Goal: Task Accomplishment & Management: Manage account settings

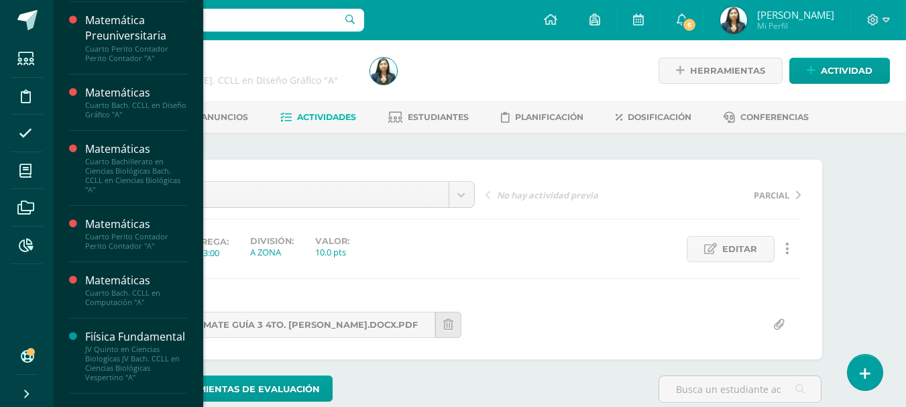
scroll to position [446, 0]
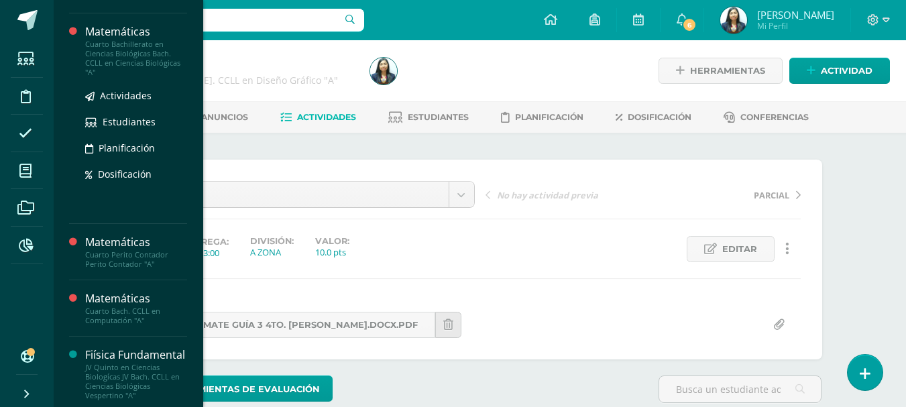
click at [119, 46] on div "Cuarto Bachillerato en Ciencias Biológicas Bach. CCLL en Ciencias Biológicas "A"" at bounding box center [136, 59] width 102 height 38
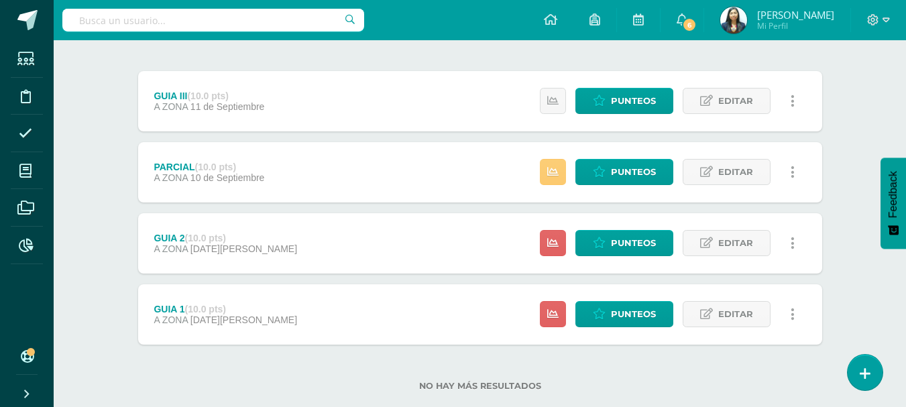
scroll to position [179, 0]
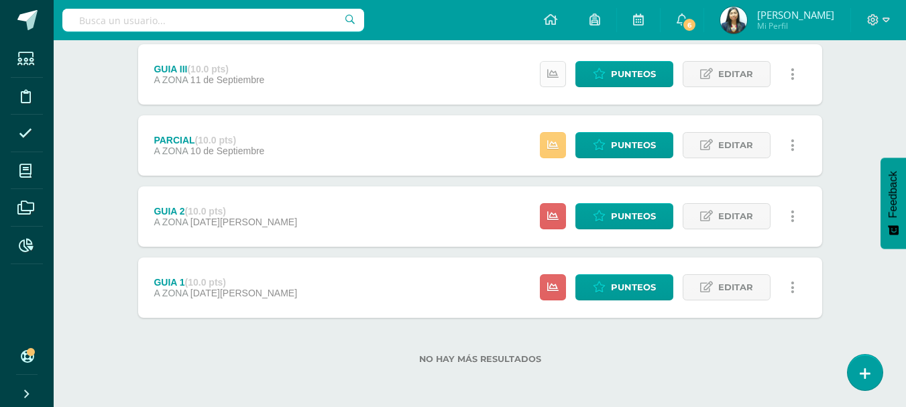
click at [551, 80] on icon at bounding box center [552, 73] width 11 height 11
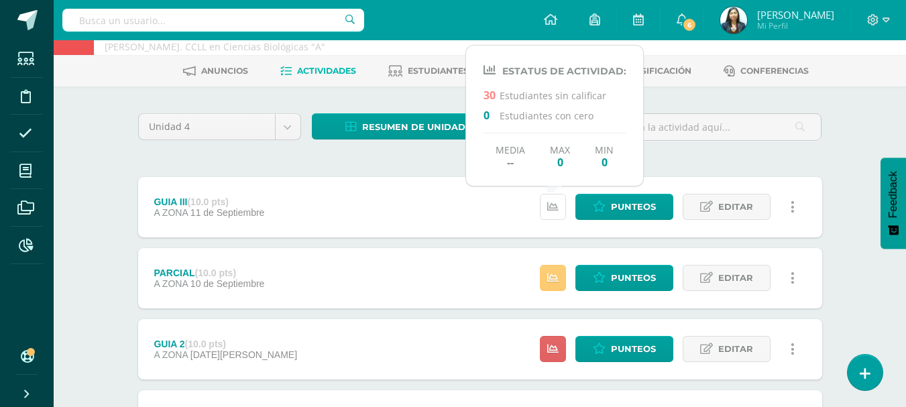
scroll to position [45, 0]
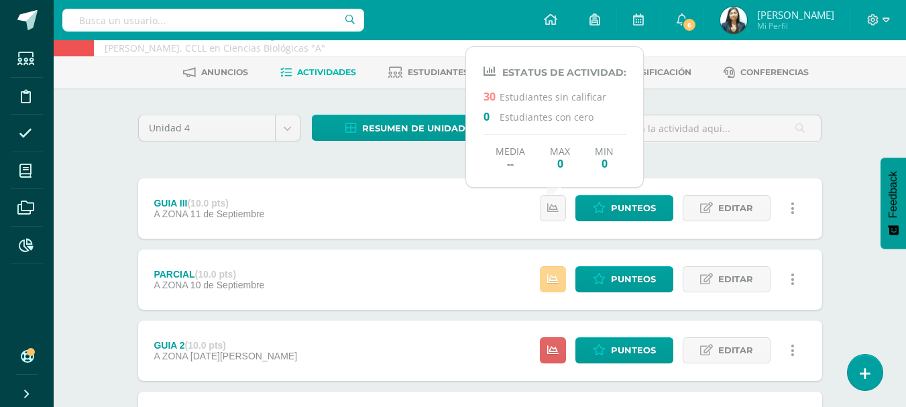
click at [552, 279] on icon at bounding box center [552, 278] width 11 height 11
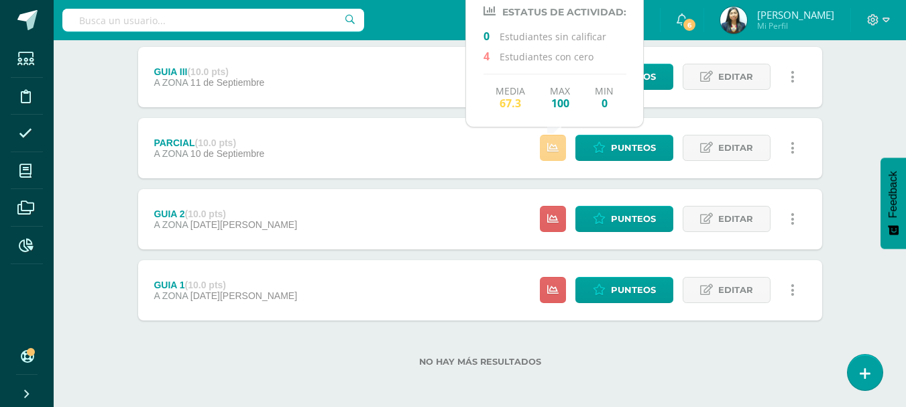
scroll to position [179, 0]
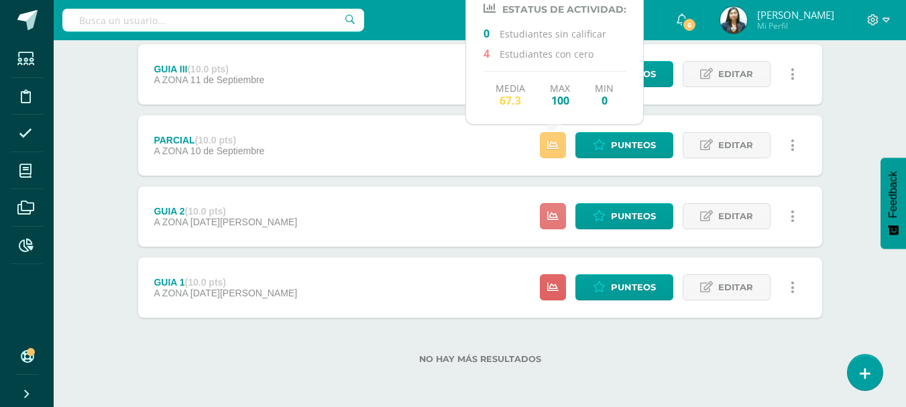
click at [558, 204] on link at bounding box center [553, 216] width 26 height 26
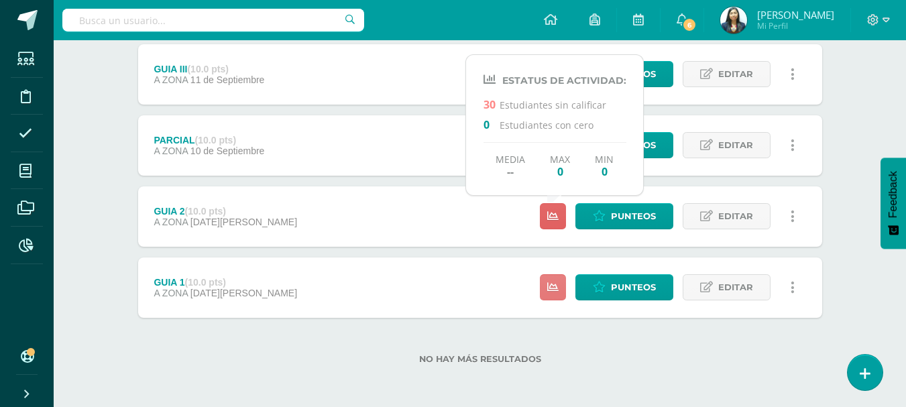
click at [558, 287] on icon at bounding box center [552, 287] width 11 height 11
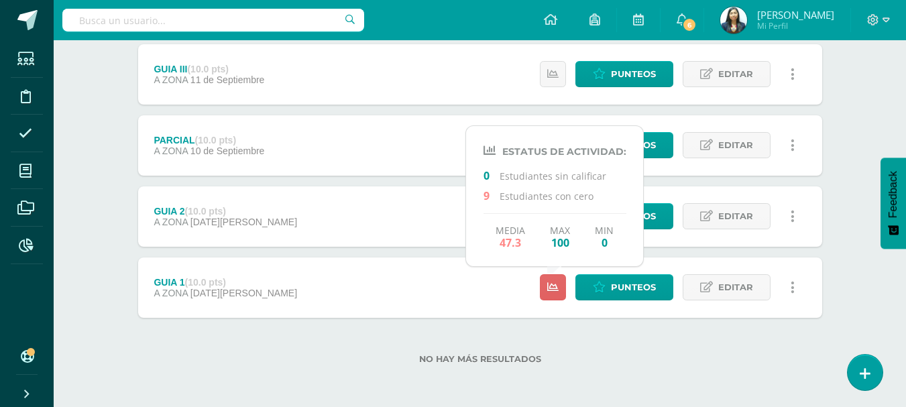
click at [570, 330] on div "No hay más resultados" at bounding box center [480, 349] width 684 height 62
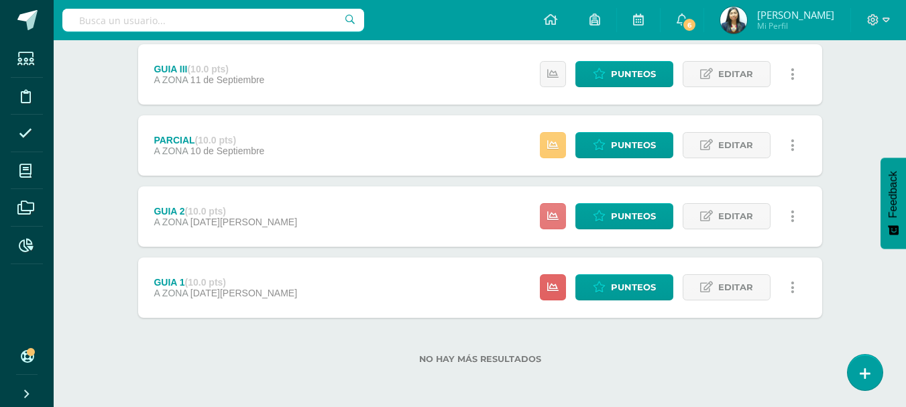
click at [558, 219] on icon at bounding box center [552, 215] width 11 height 11
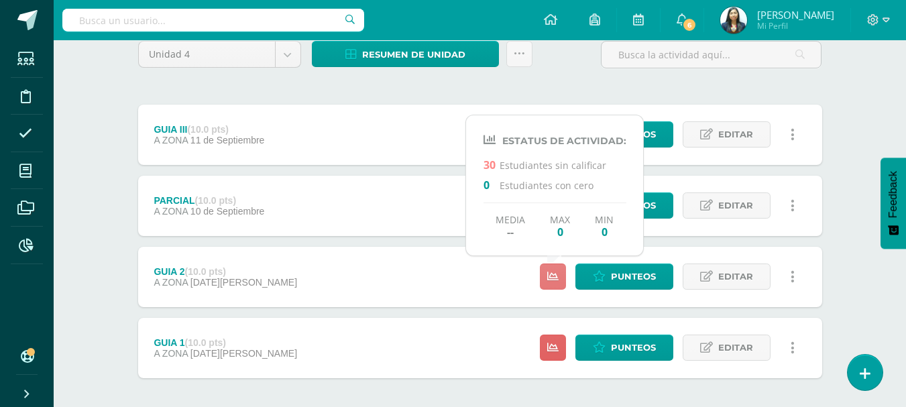
scroll to position [45, 0]
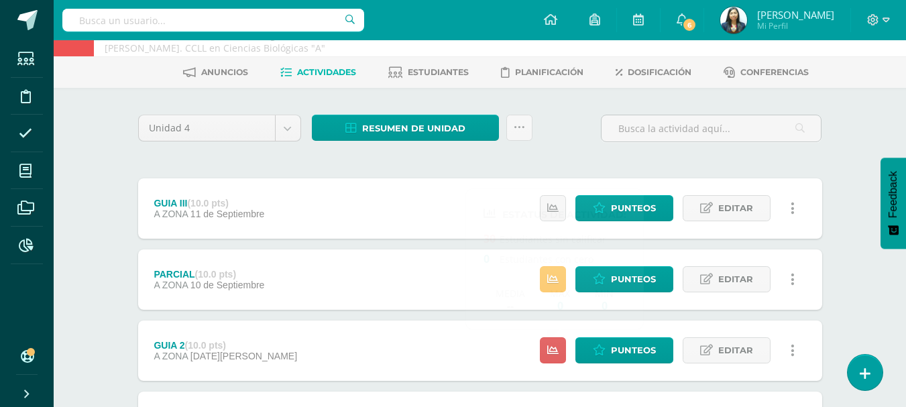
click at [578, 141] on div "Unidad 4 Unidad 1 Unidad 2 Unidad 3 Unidad 4 Resumen de unidad Descargar como H…" at bounding box center [480, 134] width 694 height 38
click at [633, 209] on span "Punteos" at bounding box center [633, 208] width 45 height 25
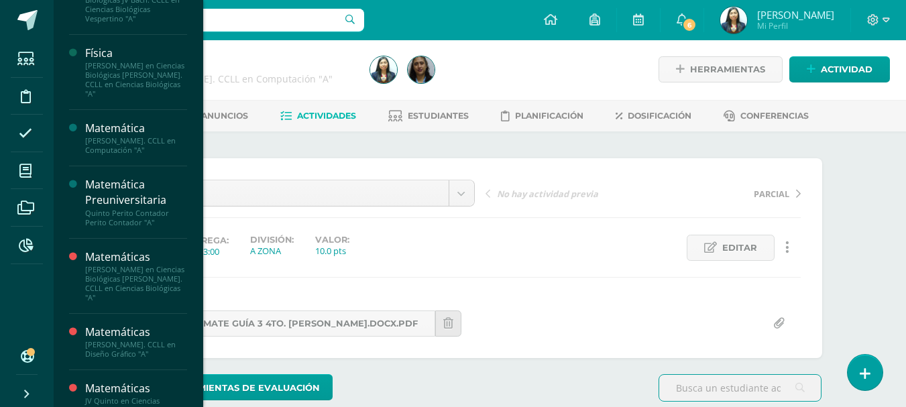
scroll to position [825, 0]
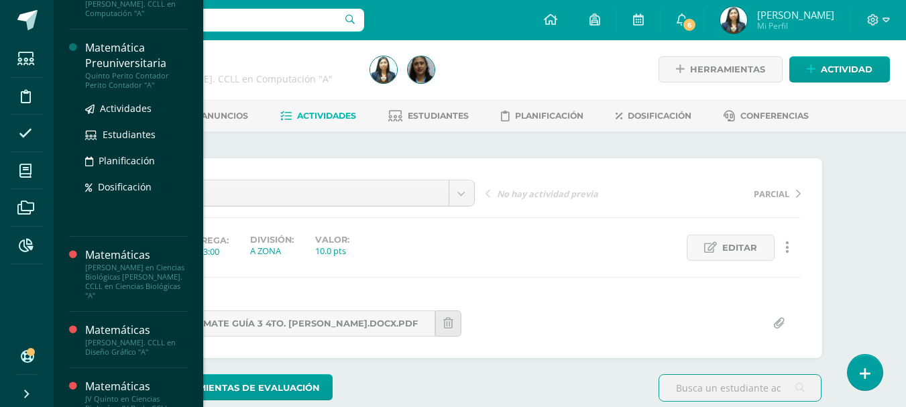
click at [115, 90] on div "Quinto Perito Contador Perito Contador "A"" at bounding box center [136, 80] width 102 height 19
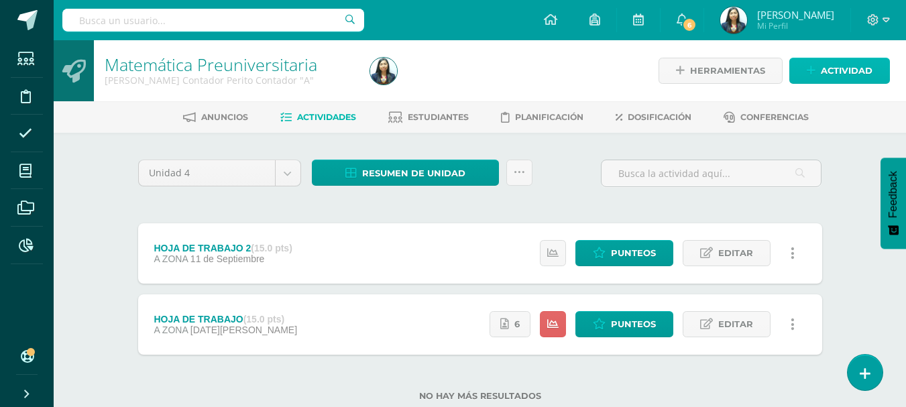
click at [865, 76] on span "Actividad" at bounding box center [846, 70] width 52 height 25
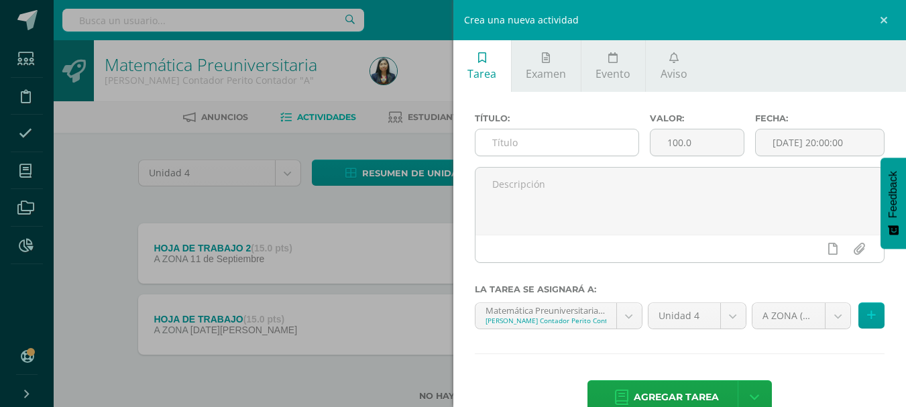
click at [585, 152] on input "text" at bounding box center [556, 142] width 163 height 26
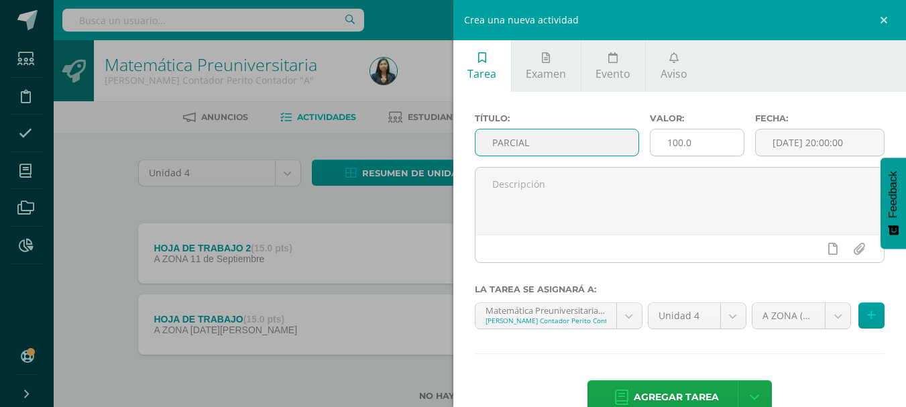
type input "PARCIAL"
click at [672, 142] on input "100.0" at bounding box center [696, 142] width 93 height 26
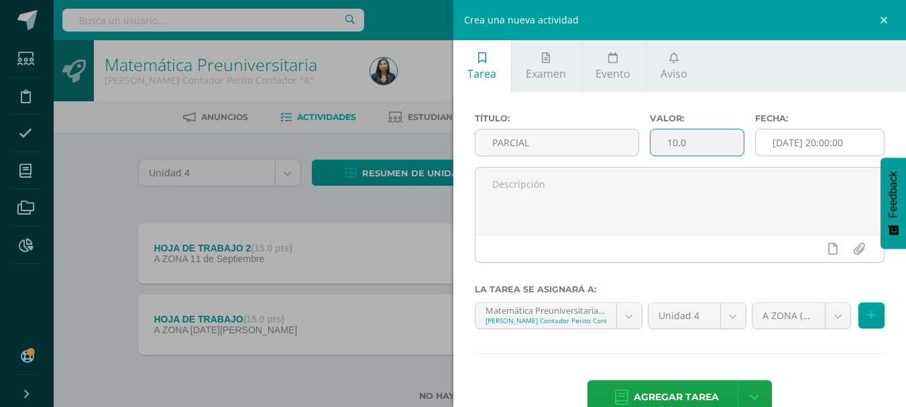
type input "10.0"
click at [758, 145] on input "[DATE] 20:00:00" at bounding box center [819, 142] width 128 height 26
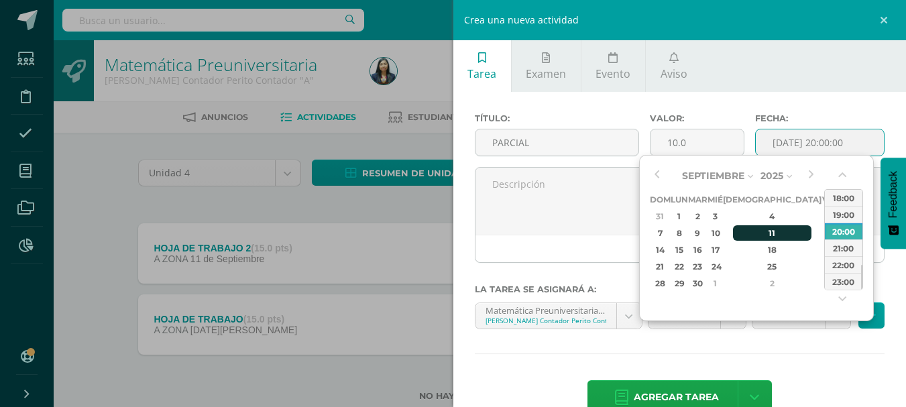
click at [758, 225] on div "11" at bounding box center [772, 232] width 79 height 15
click at [848, 235] on div "12:00" at bounding box center [843, 231] width 38 height 17
type input "2025-09-11 12:00"
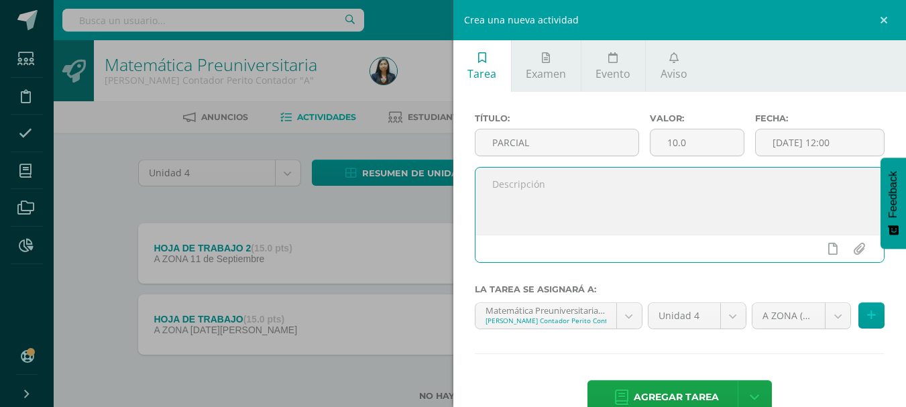
click at [562, 209] on textarea at bounding box center [679, 201] width 409 height 67
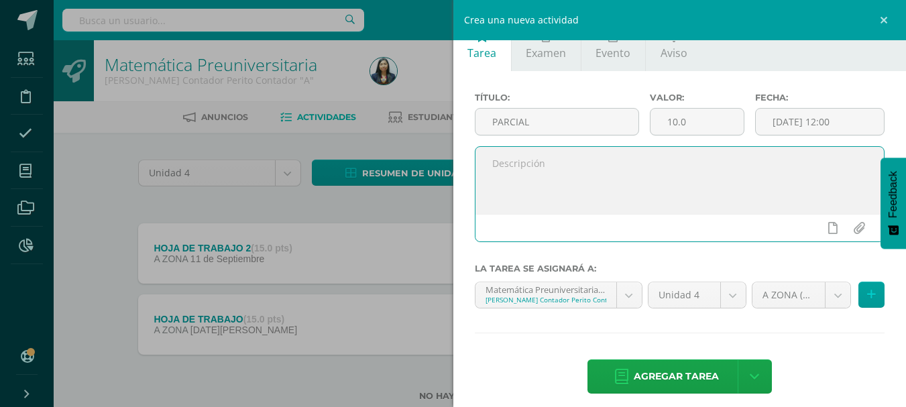
scroll to position [32, 0]
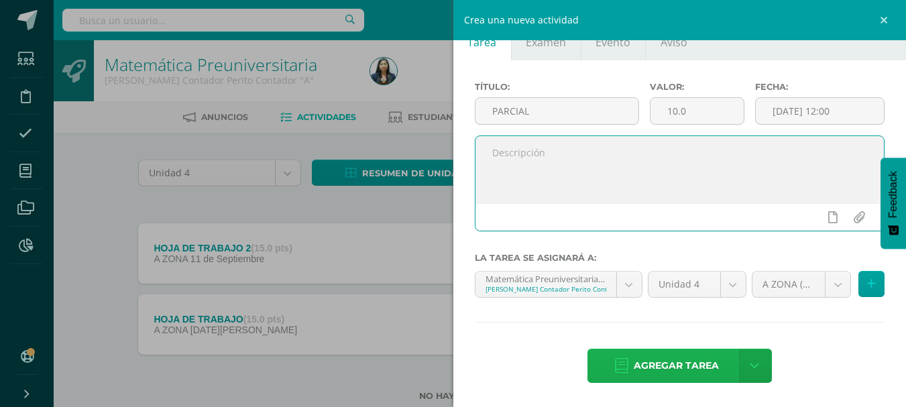
click at [676, 376] on span "Agregar tarea" at bounding box center [675, 365] width 85 height 33
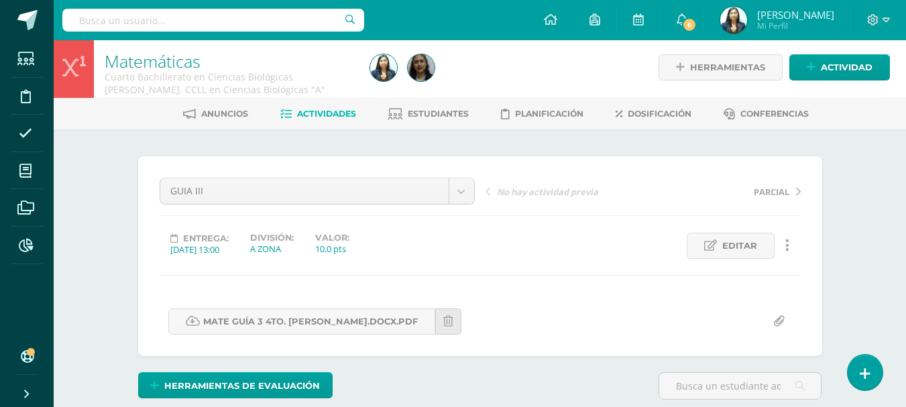
scroll to position [4, 0]
drag, startPoint x: 0, startPoint y: 0, endPoint x: 541, endPoint y: 250, distance: 595.9
click at [541, 250] on div "Entrega: 2025/09/11 13:00 División: A ZONA Valor: 10.0 pts Editar Ocultar Histo…" at bounding box center [479, 245] width 651 height 26
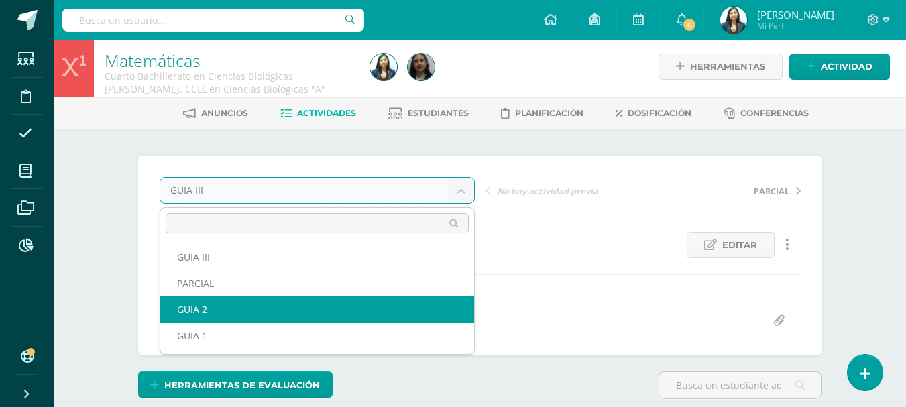
select select "/dashboard/teacher/grade-activity/123524/"
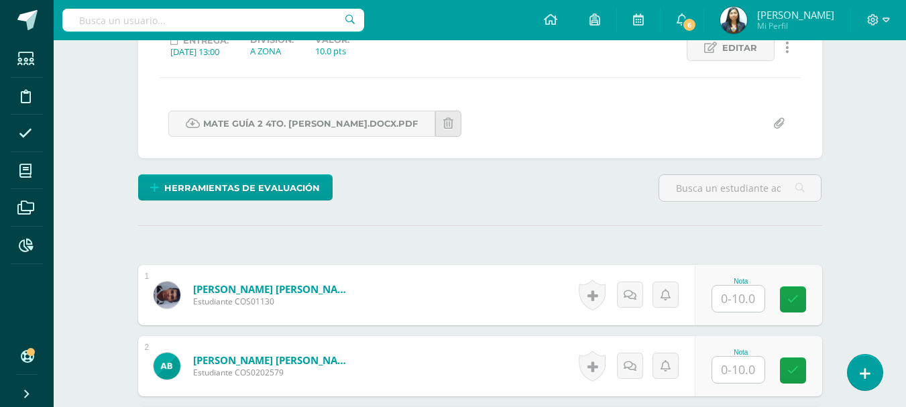
click at [726, 298] on input "text" at bounding box center [738, 299] width 52 height 26
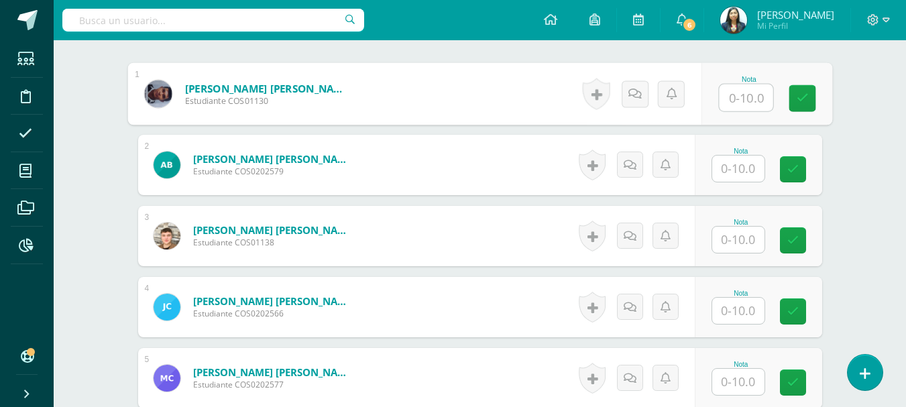
scroll to position [403, 0]
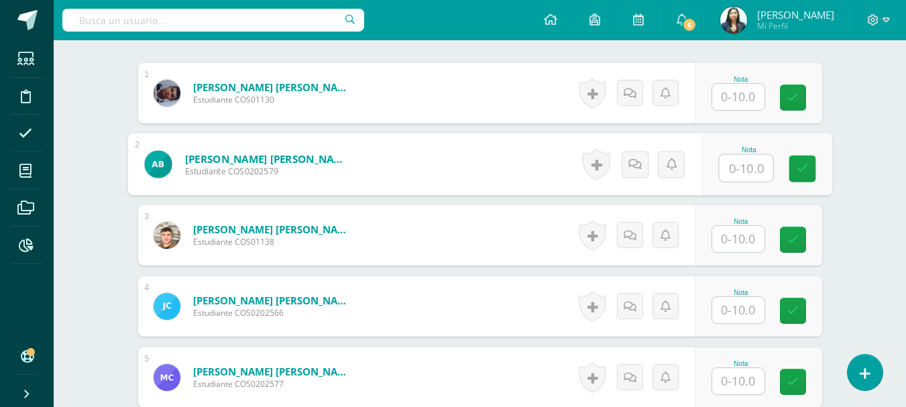
click at [730, 168] on input "text" at bounding box center [746, 168] width 54 height 27
type input "7"
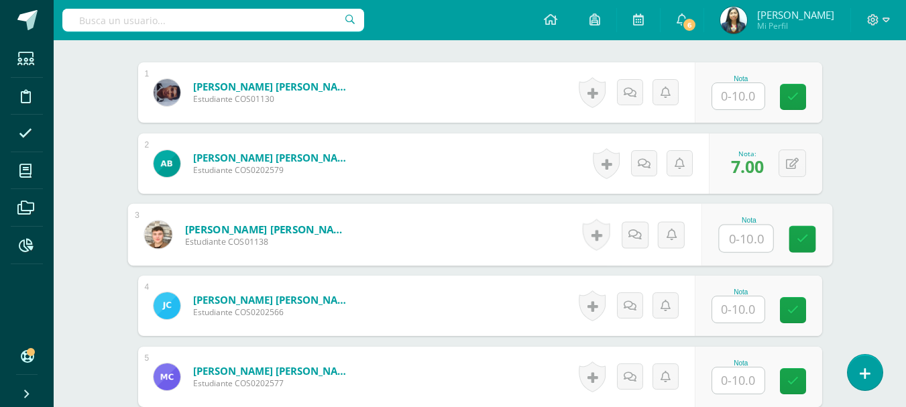
scroll to position [404, 0]
type input "0"
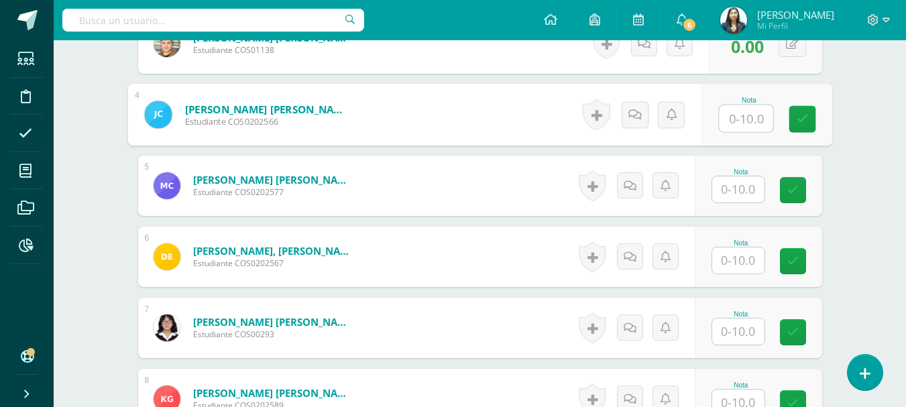
scroll to position [538, 0]
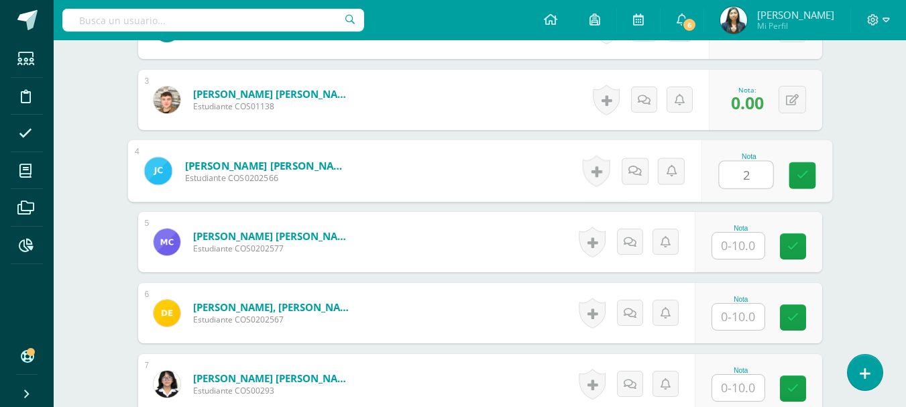
type input "2"
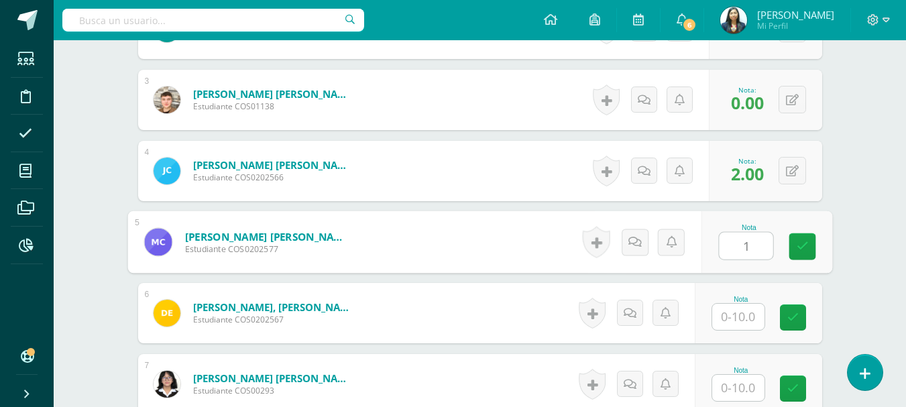
type input "1"
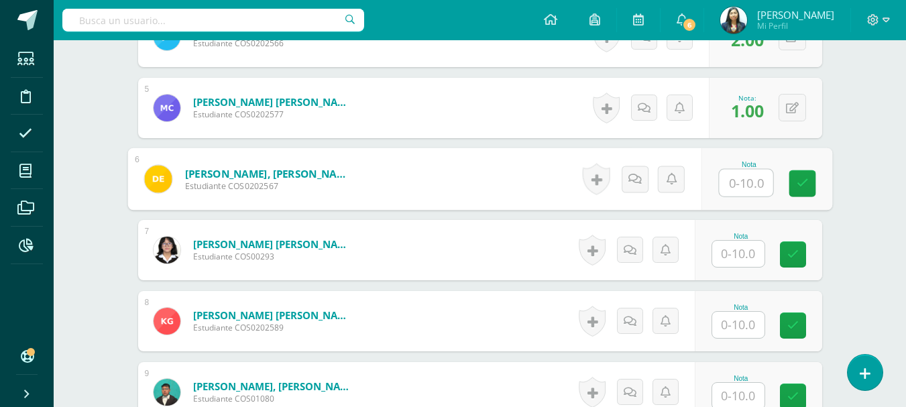
scroll to position [739, 0]
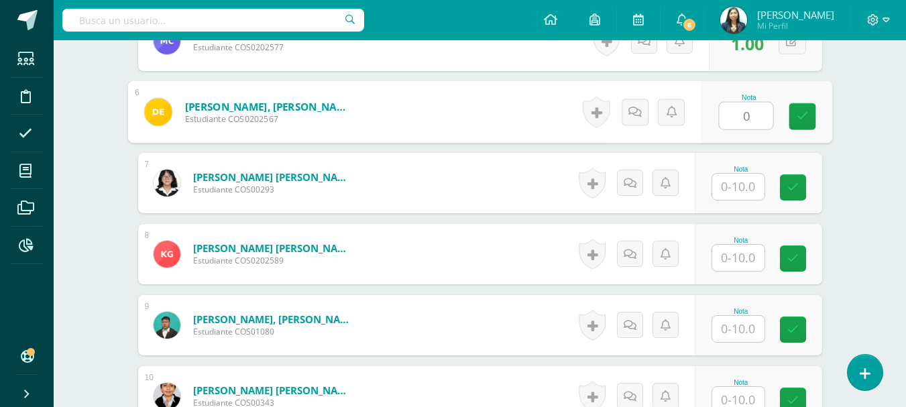
type input "0"
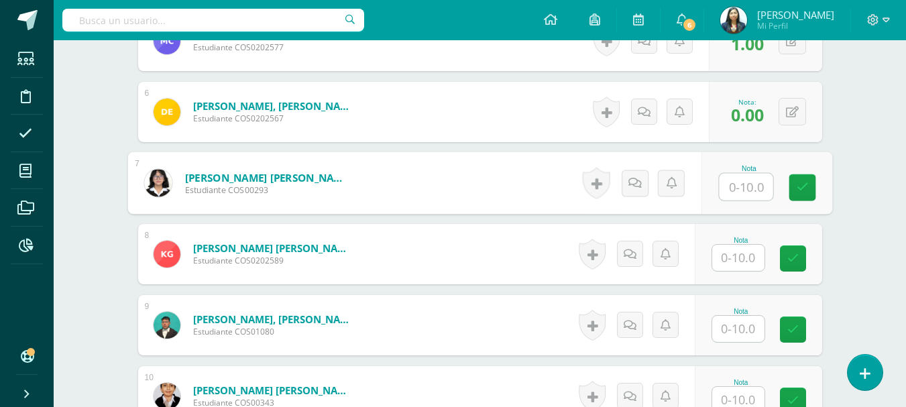
click at [745, 194] on input "text" at bounding box center [746, 187] width 54 height 27
type input "2"
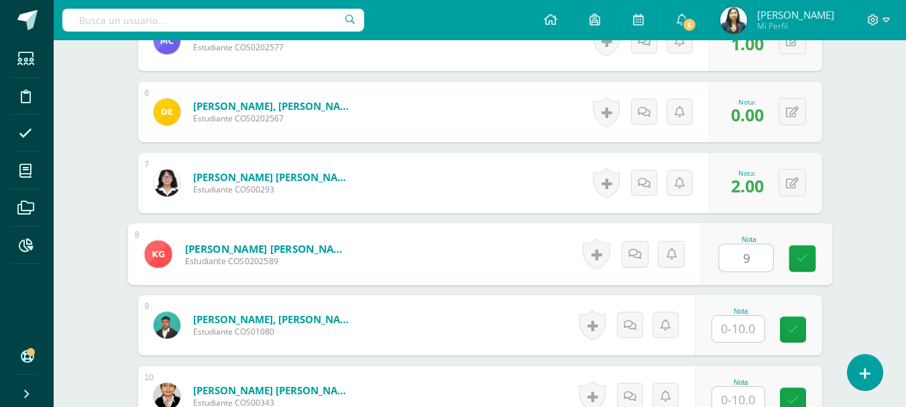
type input "9"
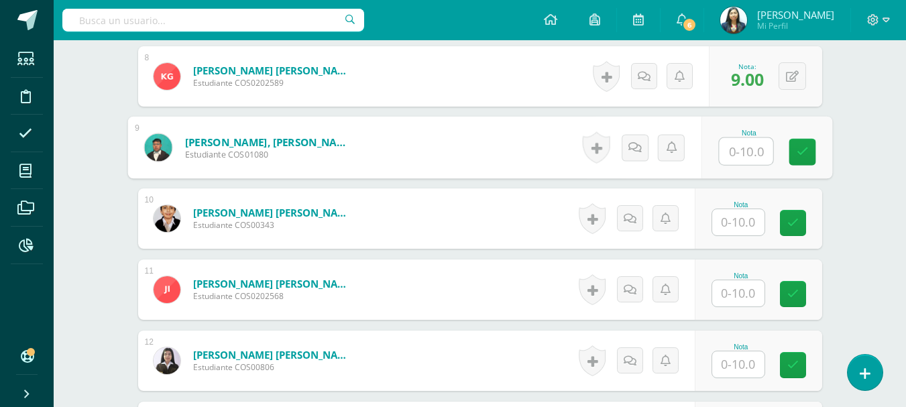
scroll to position [940, 0]
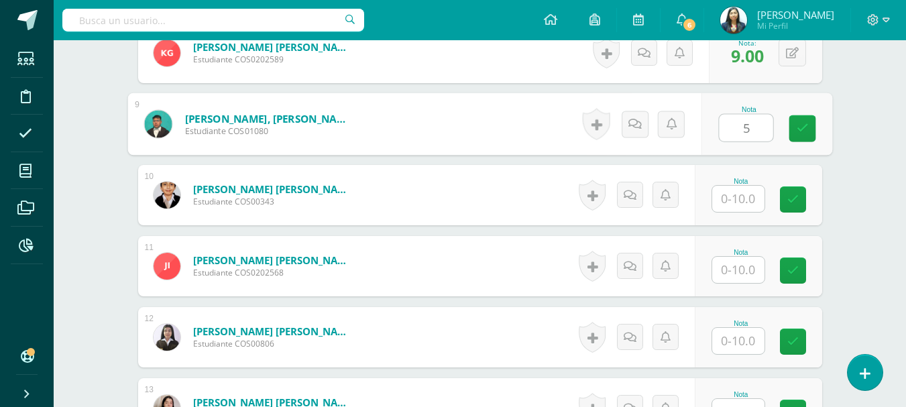
type input "5"
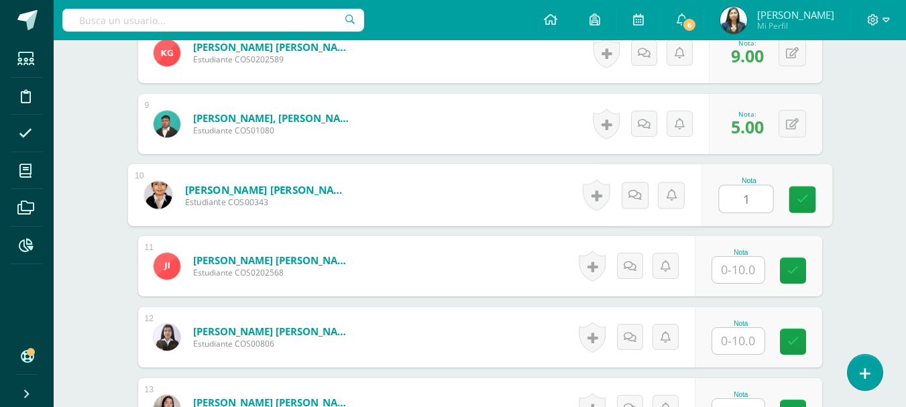
type input "1"
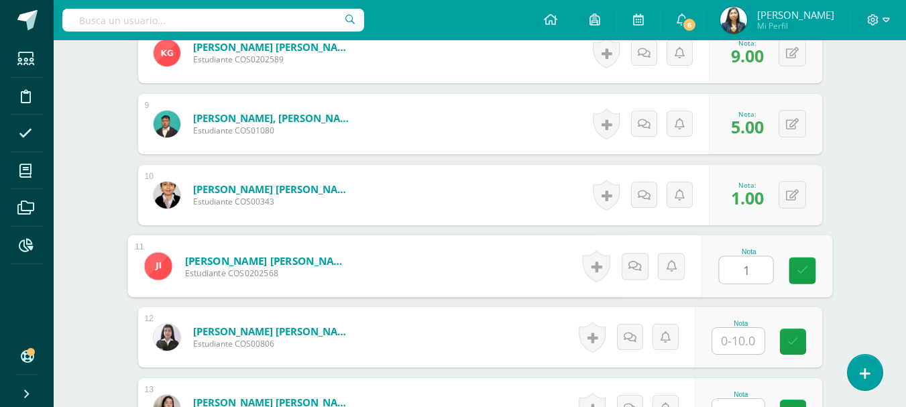
type input "1"
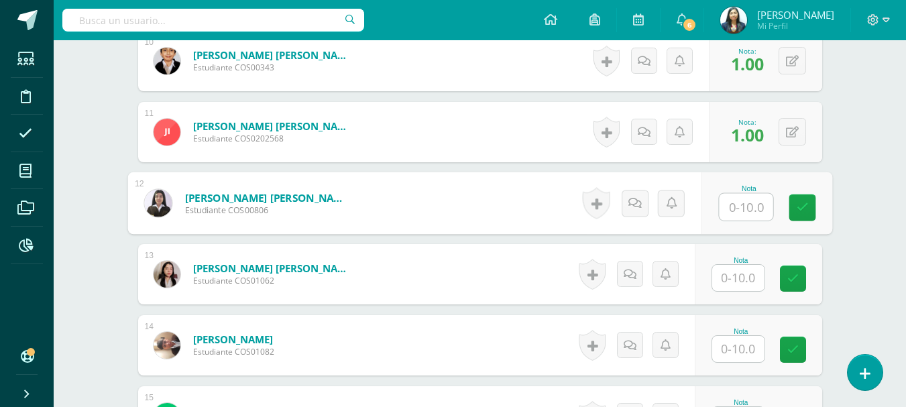
scroll to position [1141, 0]
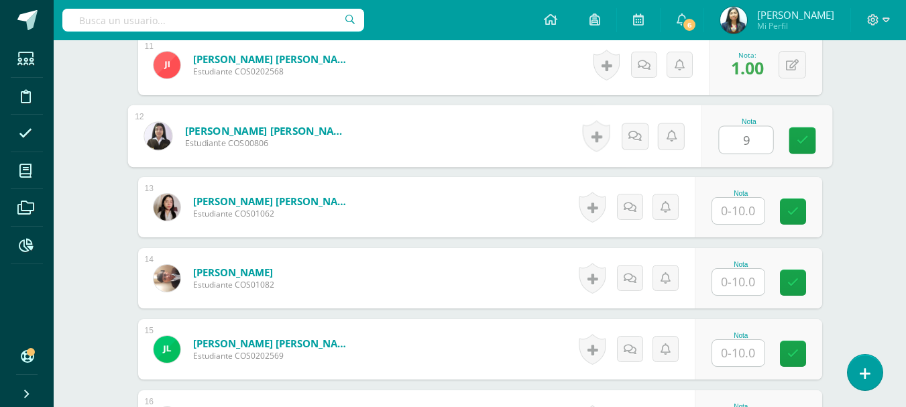
type input "9"
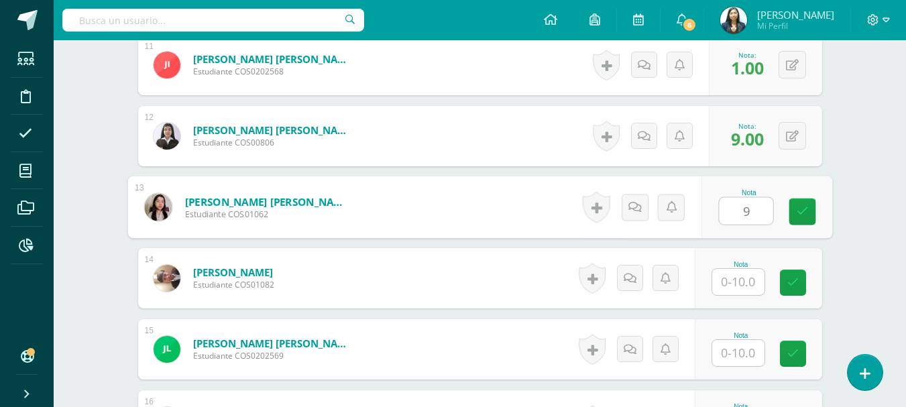
type input "9"
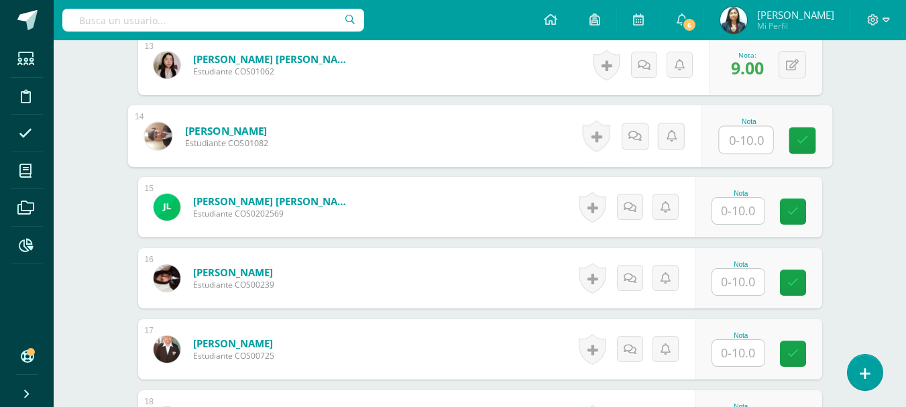
scroll to position [1343, 0]
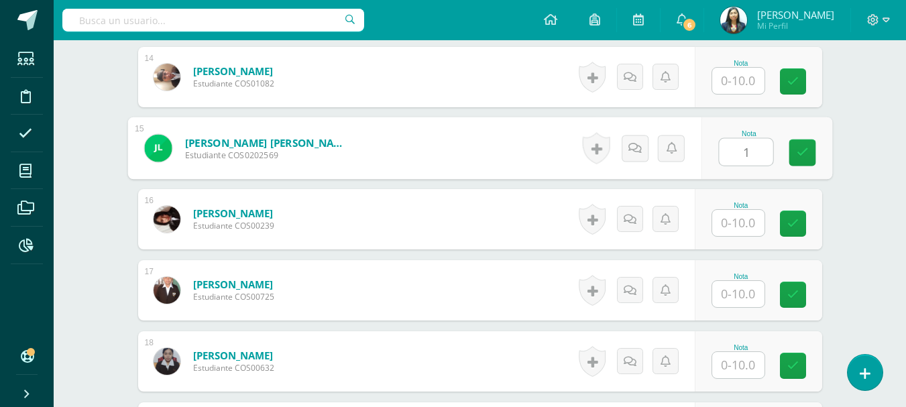
type input "1"
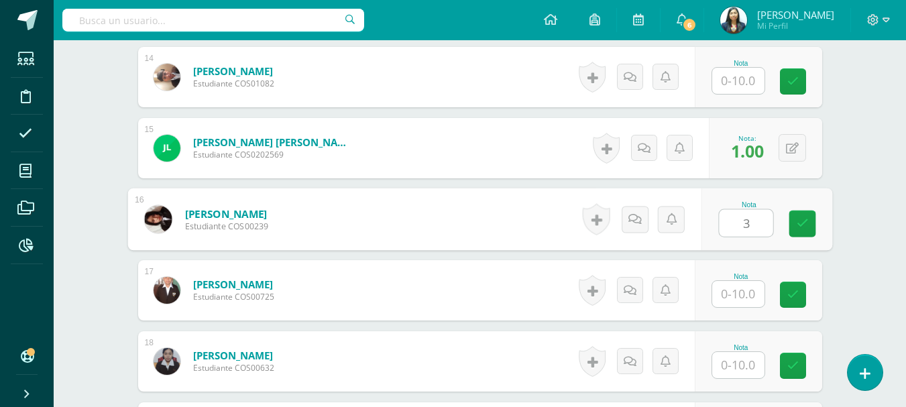
type input "3"
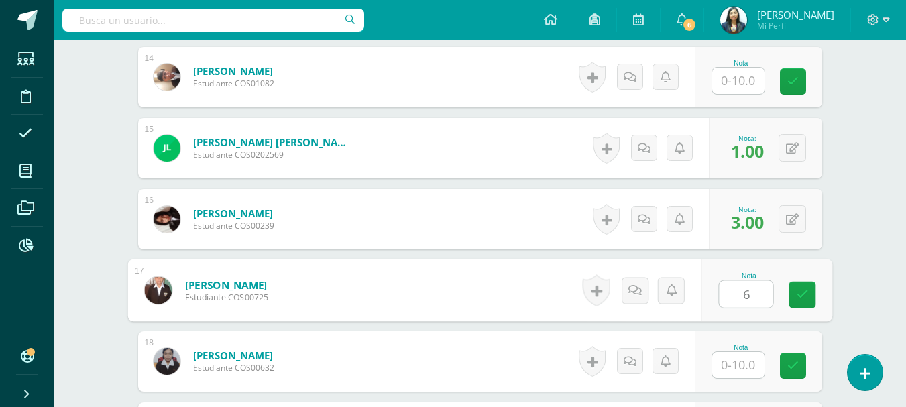
type input "6"
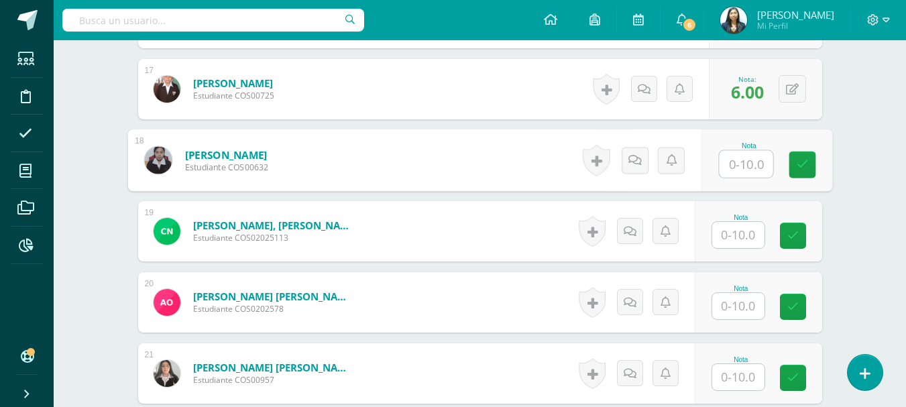
scroll to position [1611, 0]
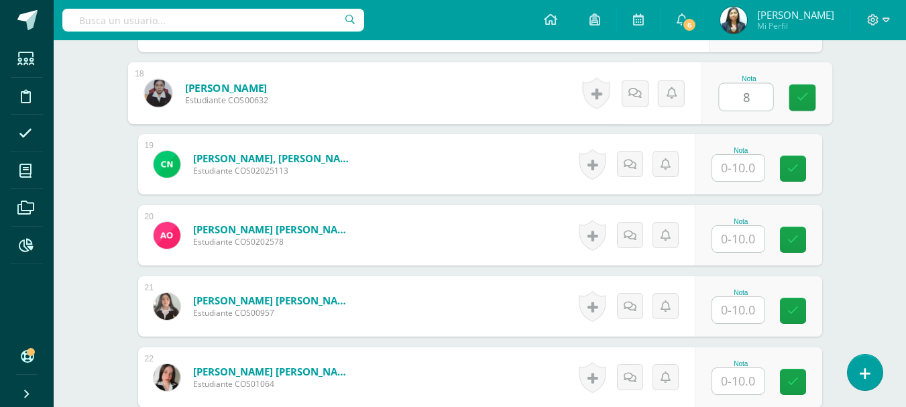
type input "8"
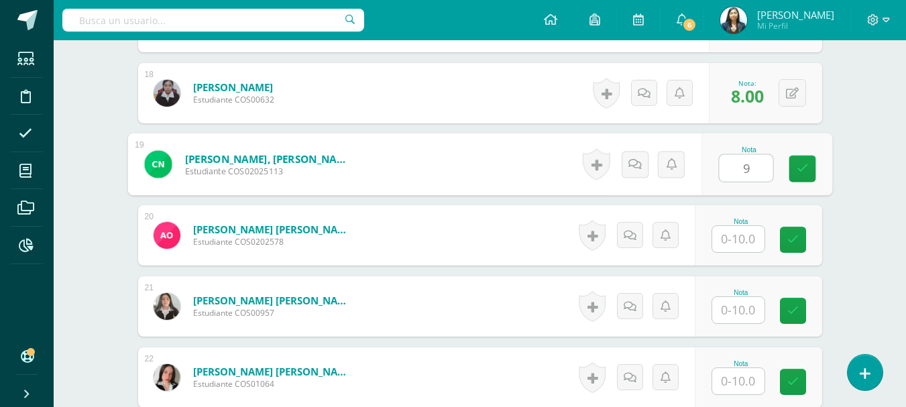
type input "9"
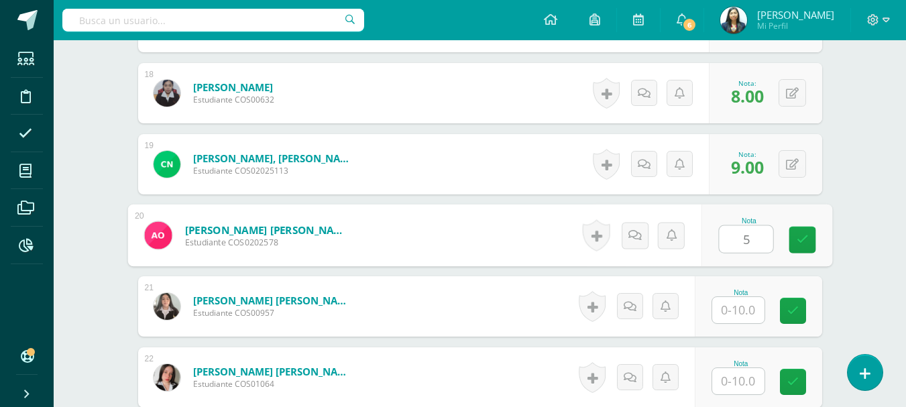
type input "5"
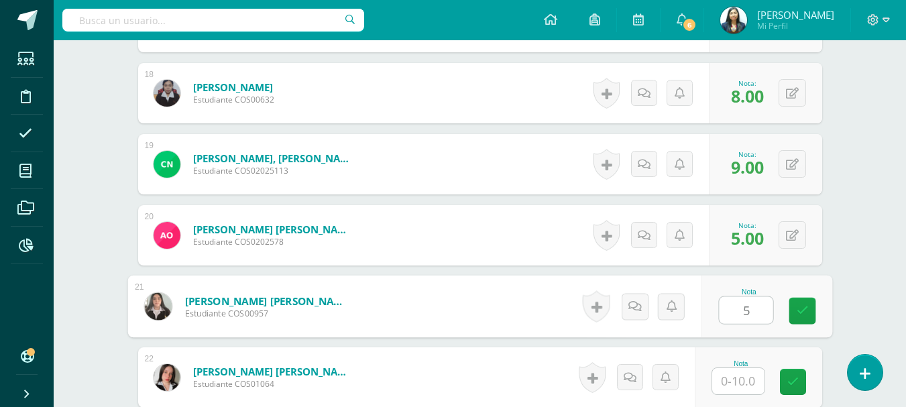
type input "5"
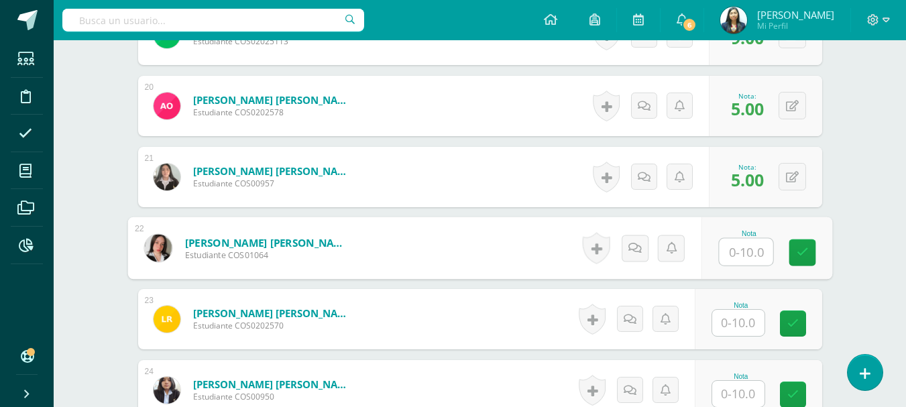
scroll to position [1745, 0]
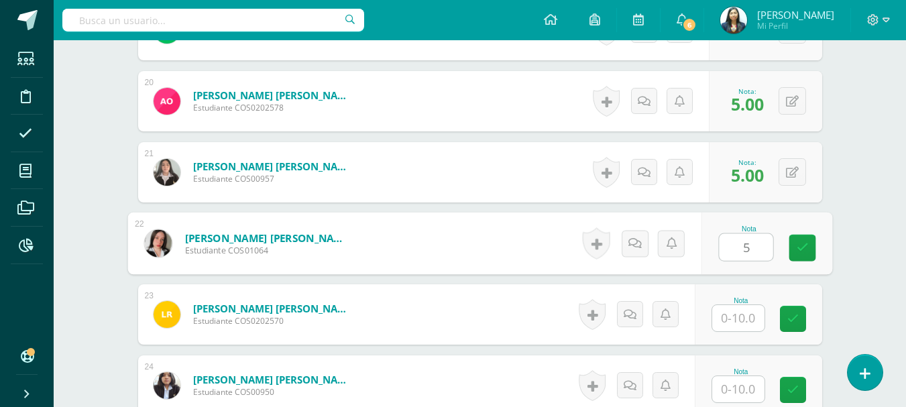
type input "5"
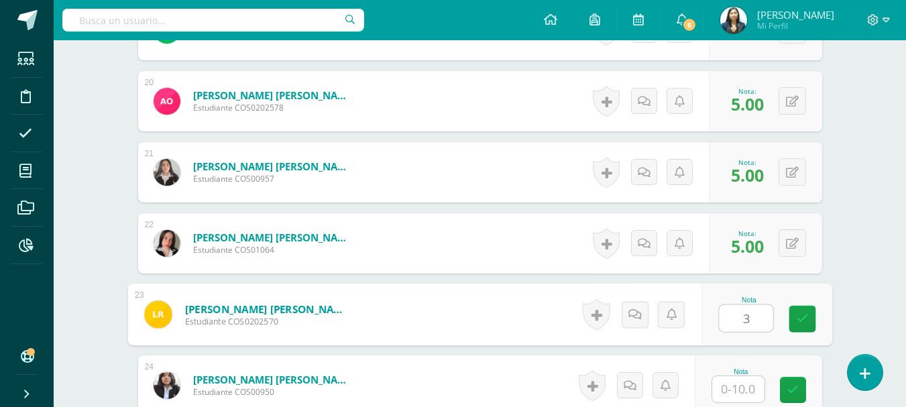
type input "3"
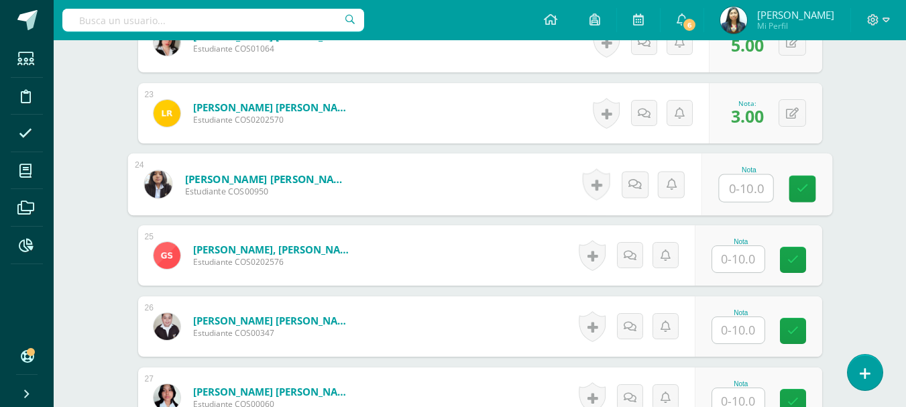
scroll to position [2013, 0]
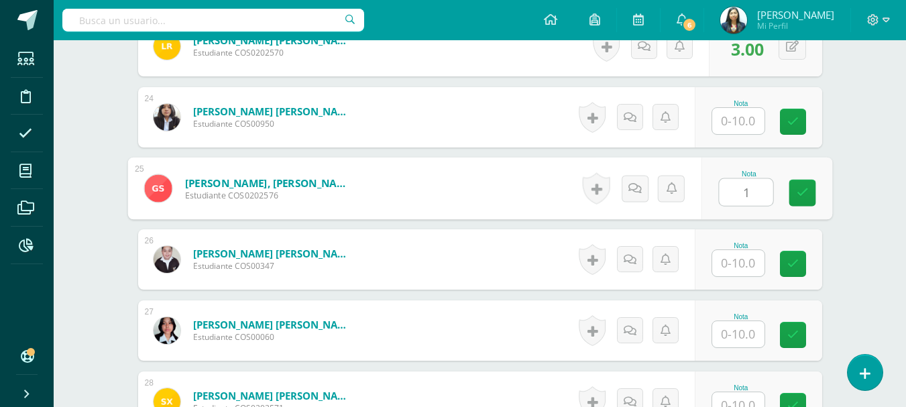
type input "1"
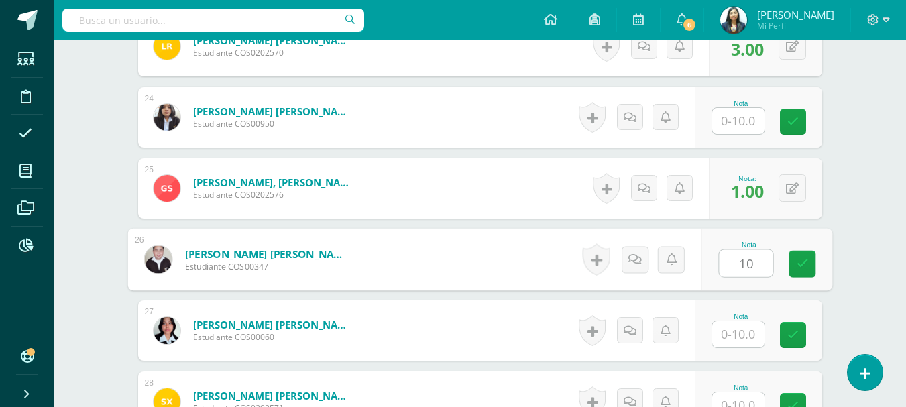
type input "10"
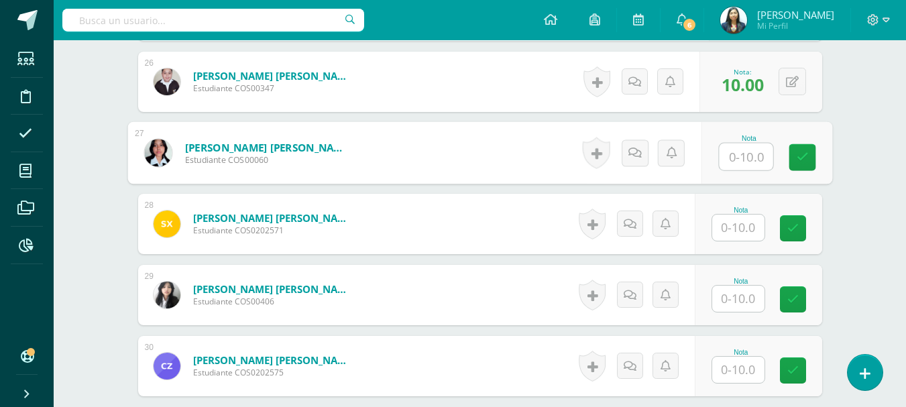
scroll to position [2214, 0]
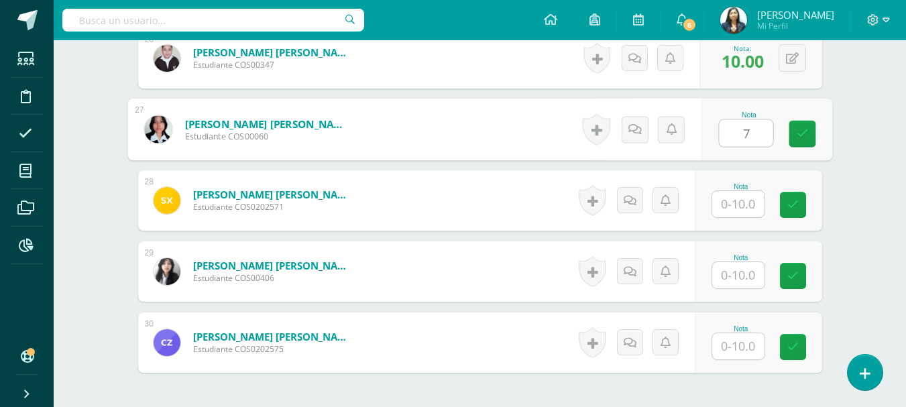
type input "7"
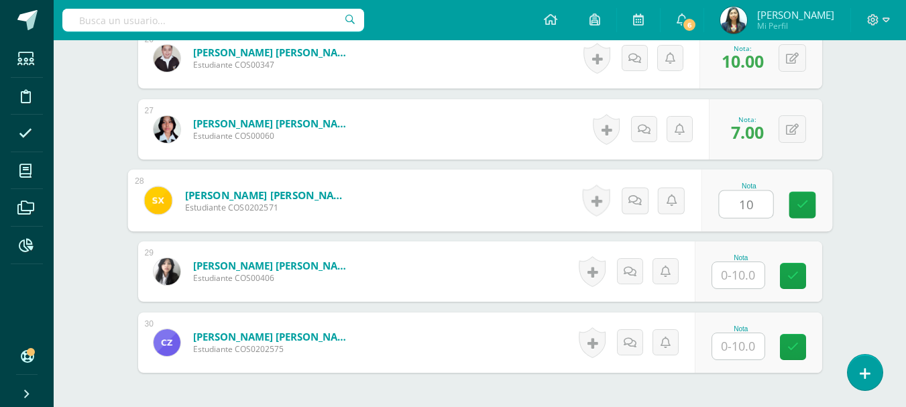
type input "10"
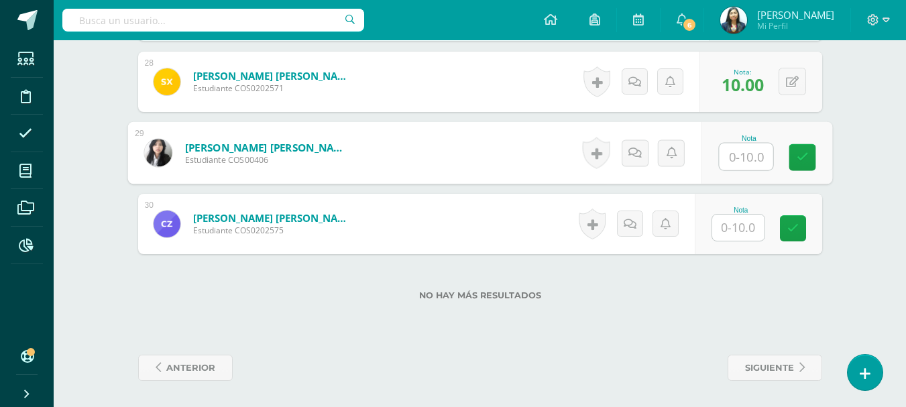
scroll to position [2333, 0]
type input "10"
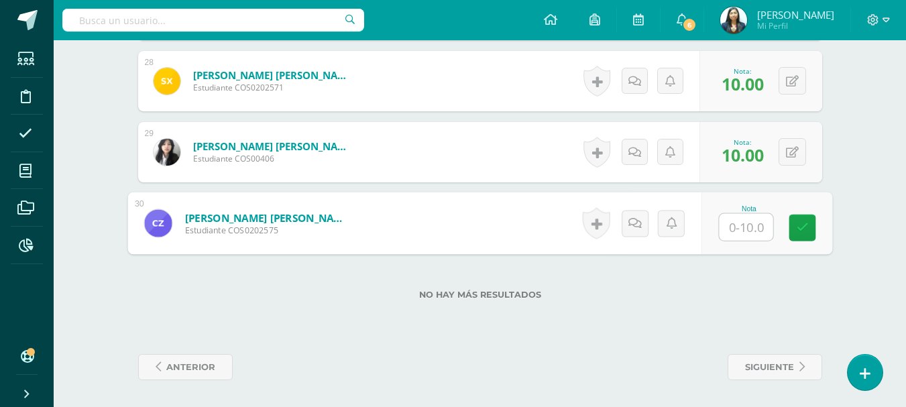
type input "5"
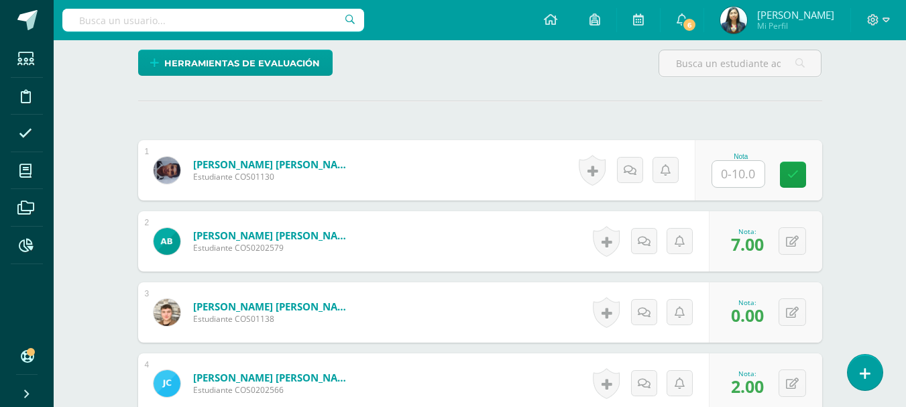
scroll to position [255, 0]
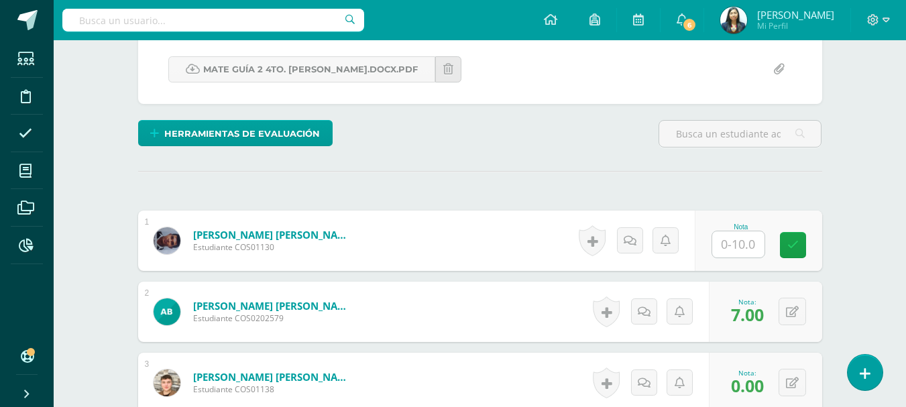
click at [744, 239] on input "text" at bounding box center [738, 244] width 52 height 26
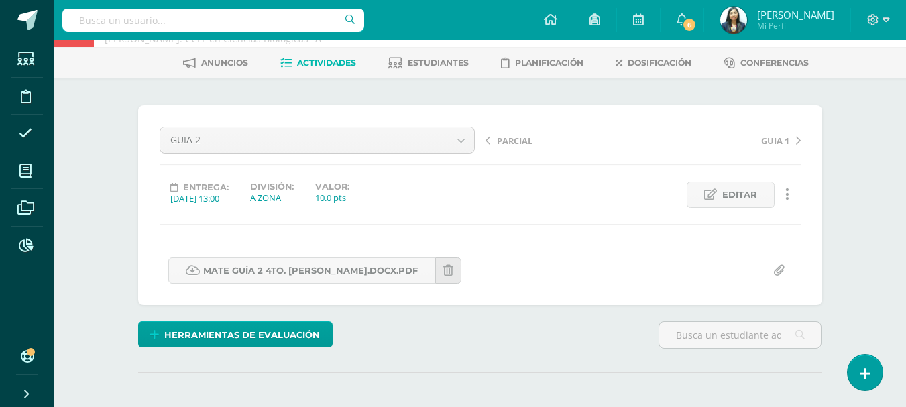
scroll to position [389, 0]
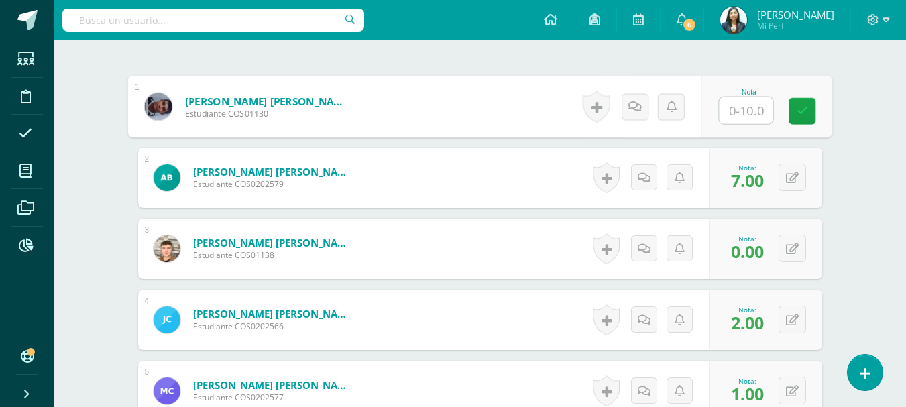
type input "5"
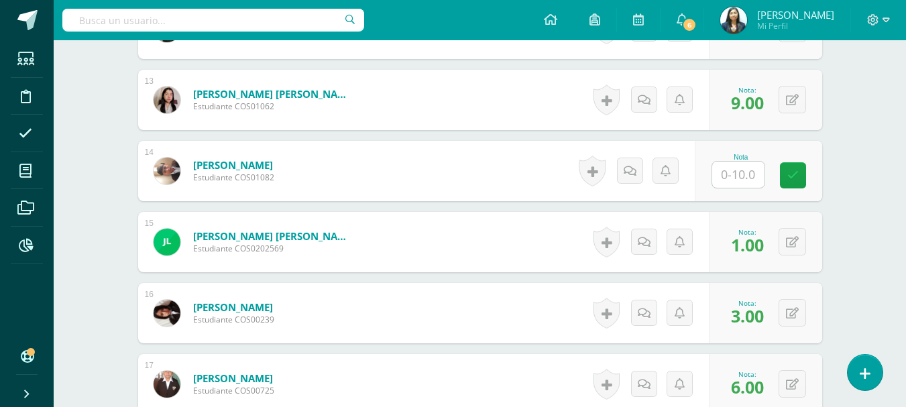
scroll to position [1261, 0]
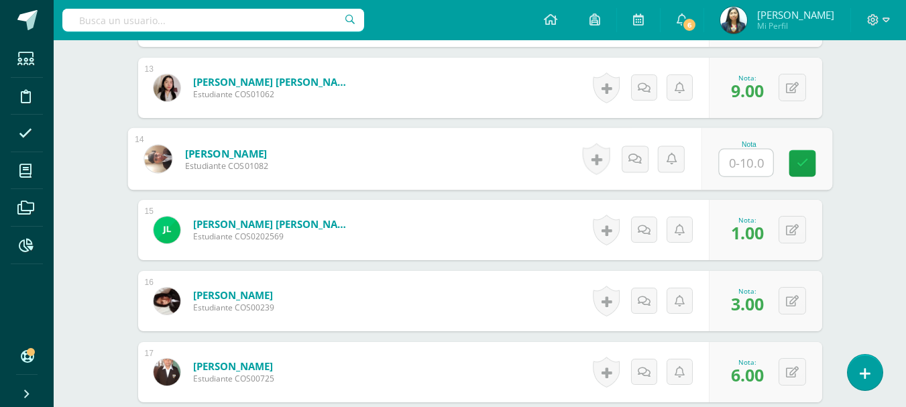
click at [743, 172] on input "text" at bounding box center [746, 162] width 54 height 27
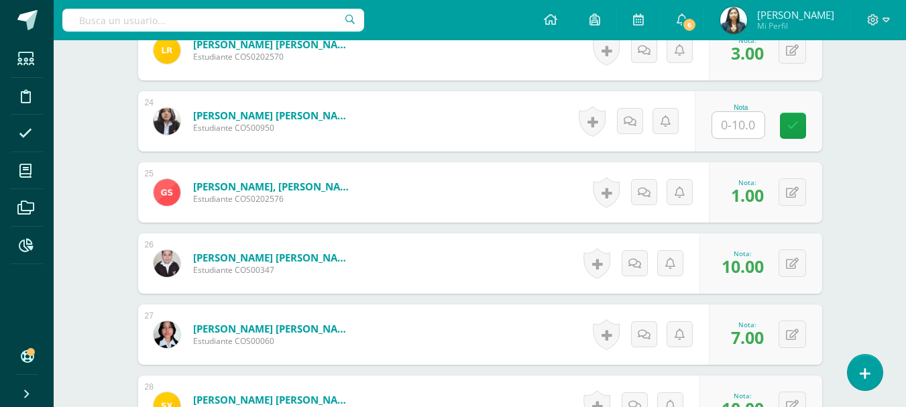
scroll to position [1998, 0]
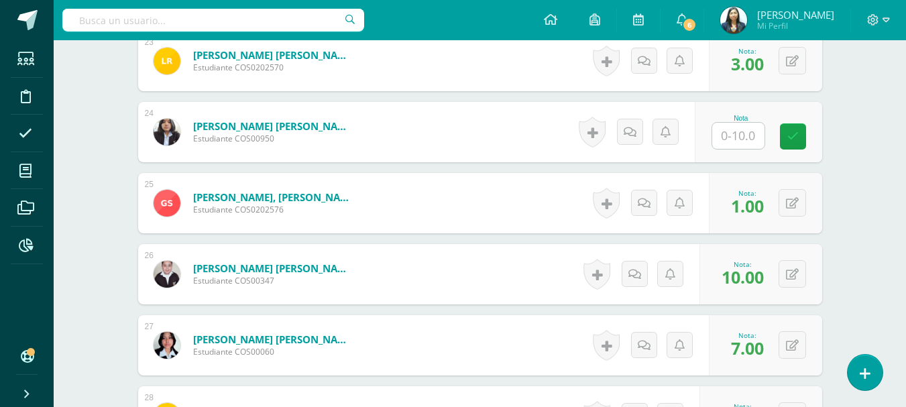
click at [753, 133] on input "text" at bounding box center [738, 136] width 52 height 26
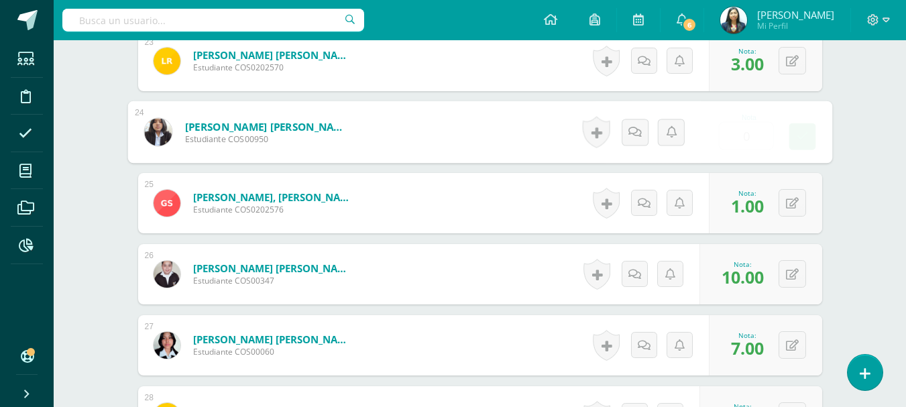
type input "0.00"
click at [790, 131] on button at bounding box center [801, 132] width 28 height 28
click at [769, 138] on icon at bounding box center [765, 136] width 12 height 11
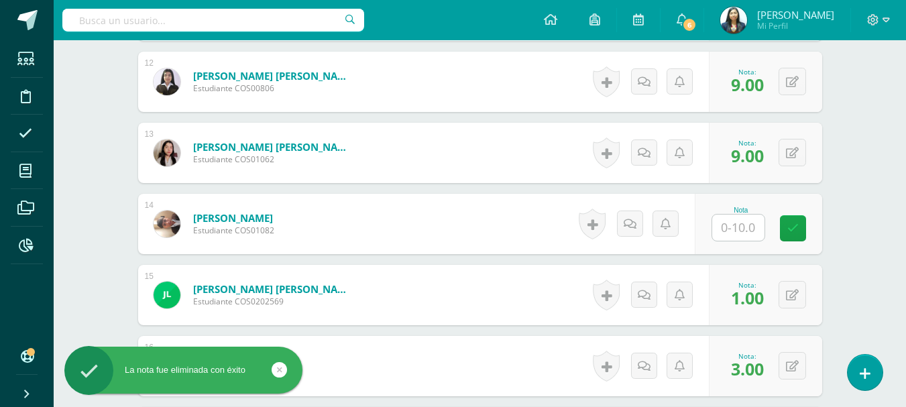
scroll to position [1194, 0]
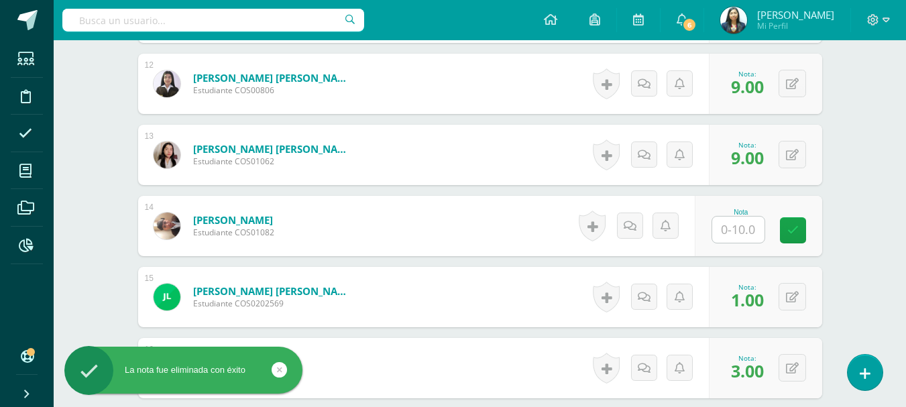
click at [733, 225] on input "text" at bounding box center [738, 229] width 52 height 26
type input "0"
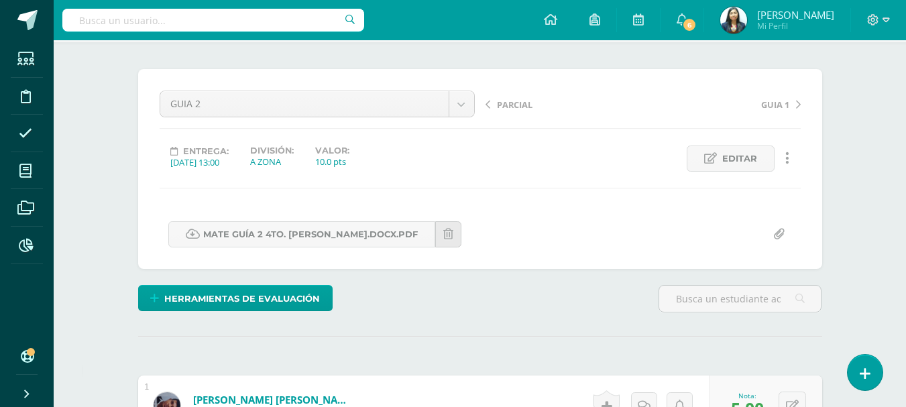
scroll to position [67, 0]
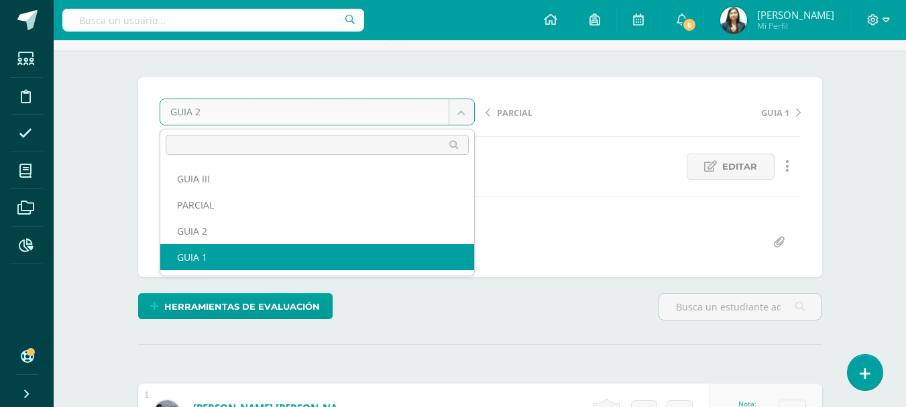
scroll to position [0, 0]
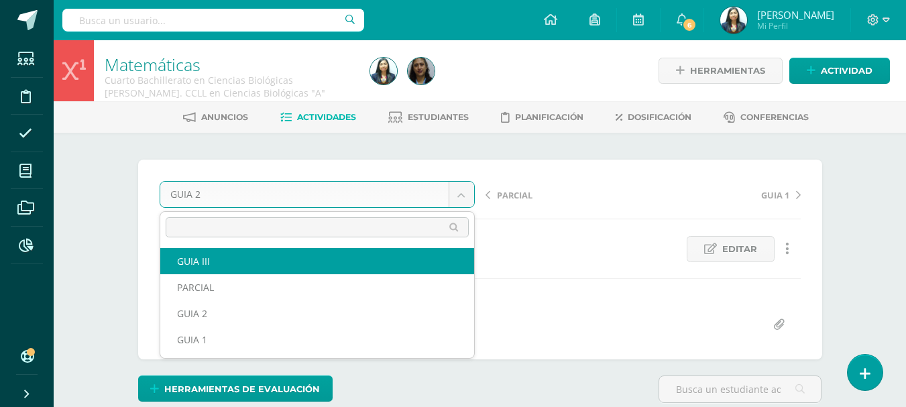
select select "/dashboard/teacher/grade-activity/123854/"
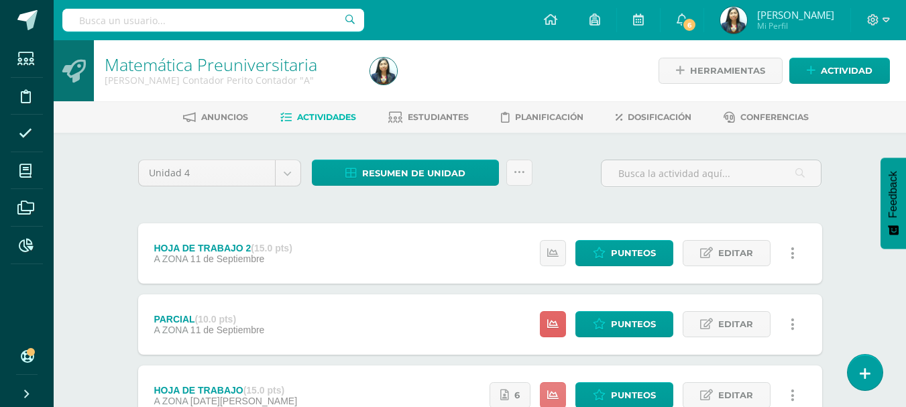
click at [554, 389] on icon at bounding box center [552, 394] width 11 height 11
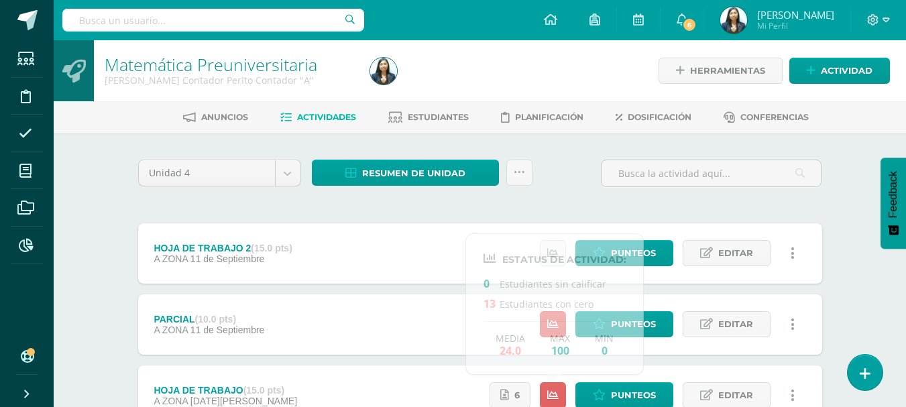
click at [554, 182] on div "Unidad 4 Unidad 1 Unidad 2 Unidad 3 Unidad 4 Resumen de unidad Descargar como H…" at bounding box center [480, 179] width 694 height 38
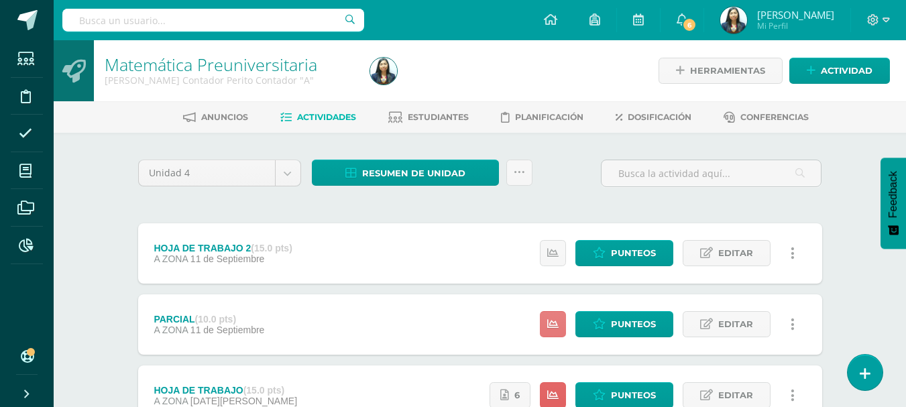
click at [558, 330] on icon at bounding box center [552, 323] width 11 height 11
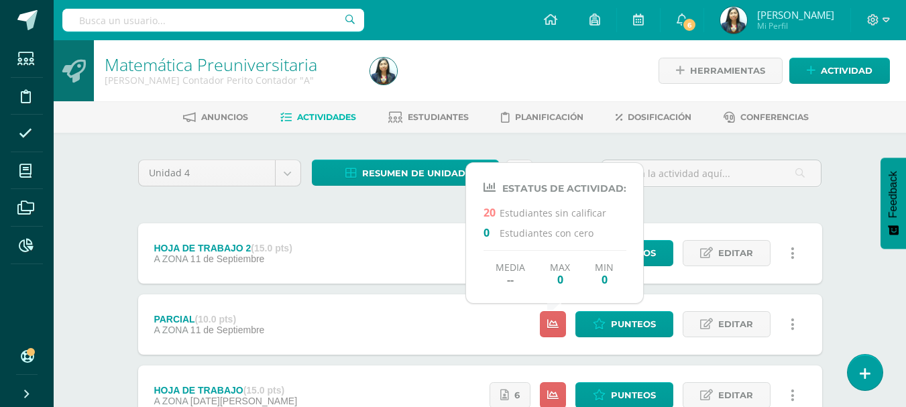
click at [690, 208] on div "Unidad 4 Unidad 1 Unidad 2 Unidad 3 Unidad 4 Resumen de unidad Descargar como H…" at bounding box center [480, 324] width 694 height 328
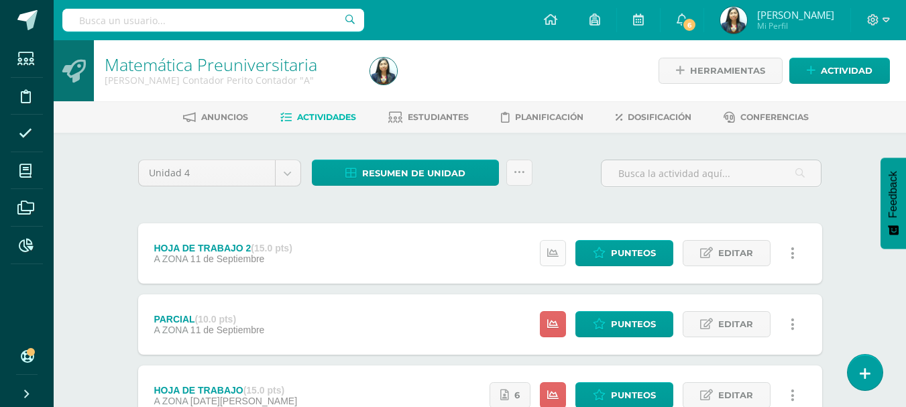
click at [559, 249] on link at bounding box center [553, 253] width 26 height 26
click at [688, 202] on div "Unidad 4 Unidad 1 Unidad 2 Unidad 3 Unidad 4 Resumen de unidad Descargar como H…" at bounding box center [480, 324] width 694 height 328
click at [553, 394] on icon at bounding box center [552, 394] width 11 height 11
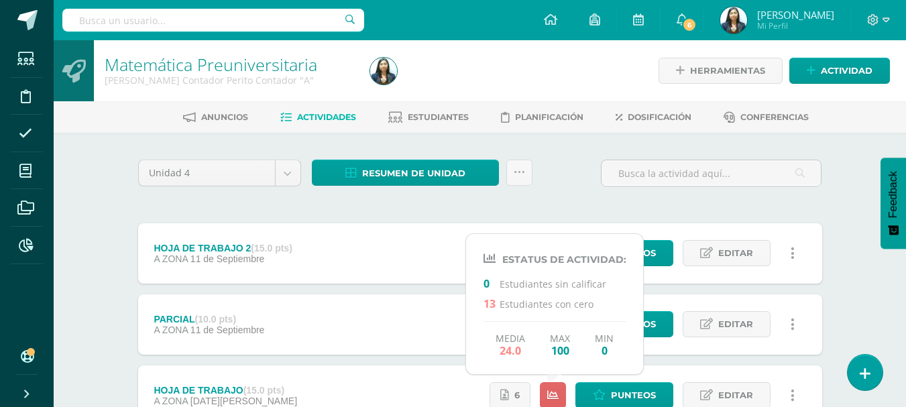
click at [576, 187] on div "Unidad 4 Unidad 1 Unidad 2 Unidad 3 Unidad 4 Resumen de unidad Descargar como H…" at bounding box center [480, 179] width 694 height 38
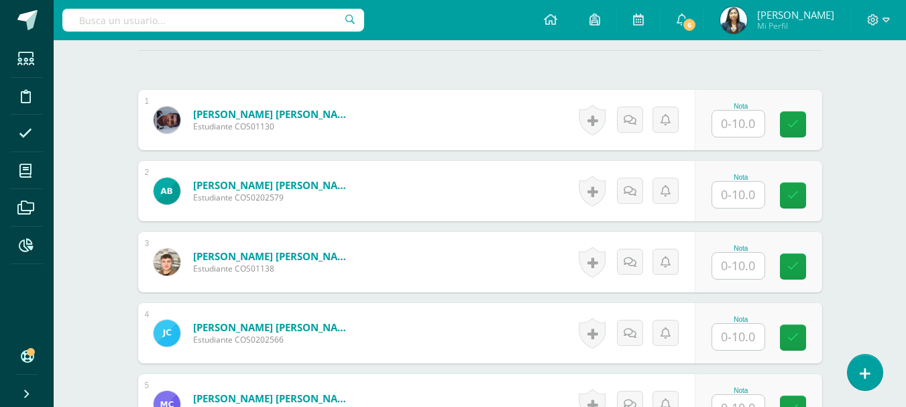
scroll to position [406, 0]
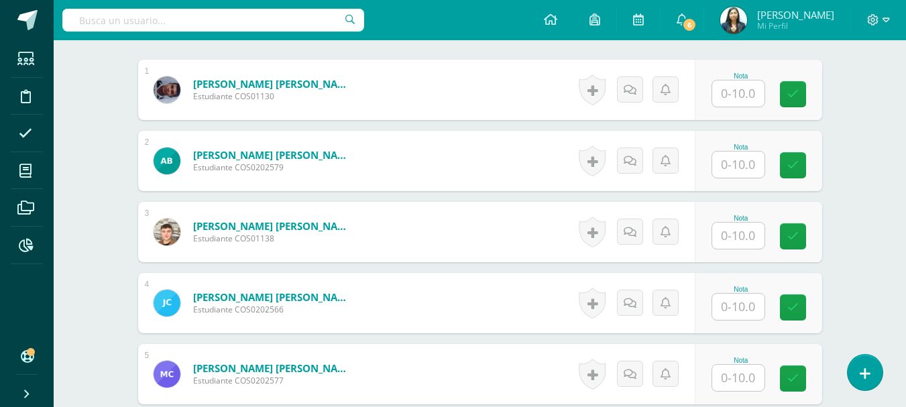
click at [751, 93] on input "text" at bounding box center [738, 93] width 52 height 26
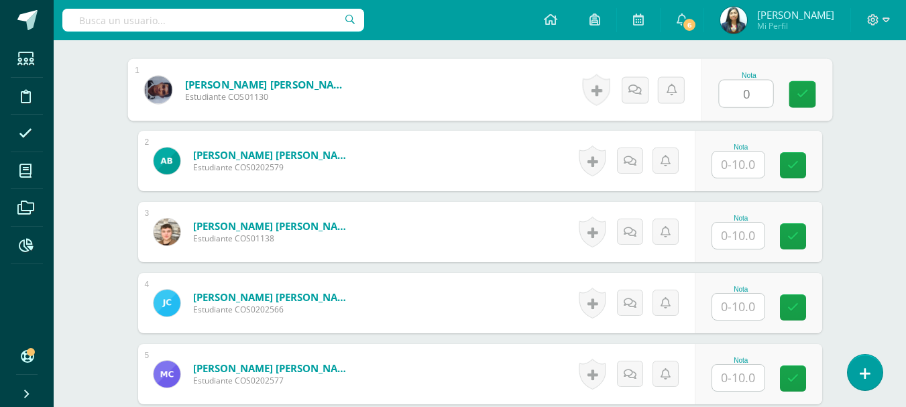
type input "0"
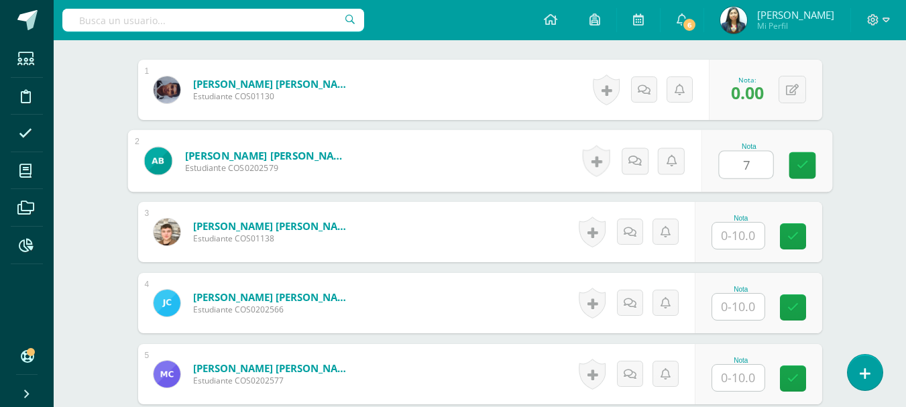
type input "7"
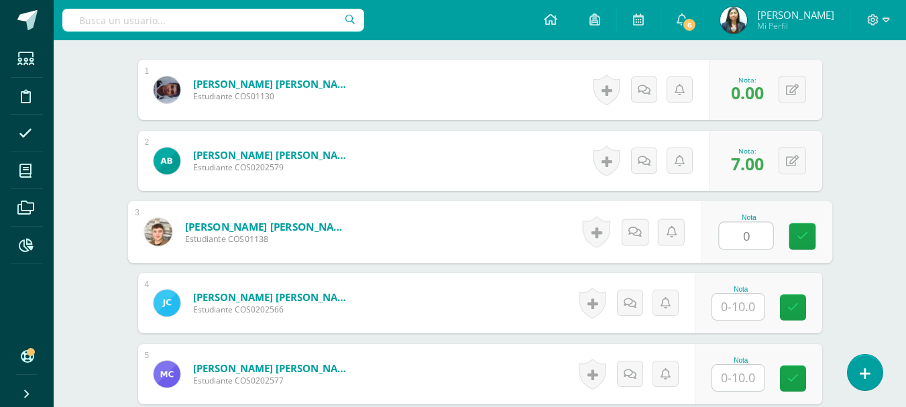
type input "0"
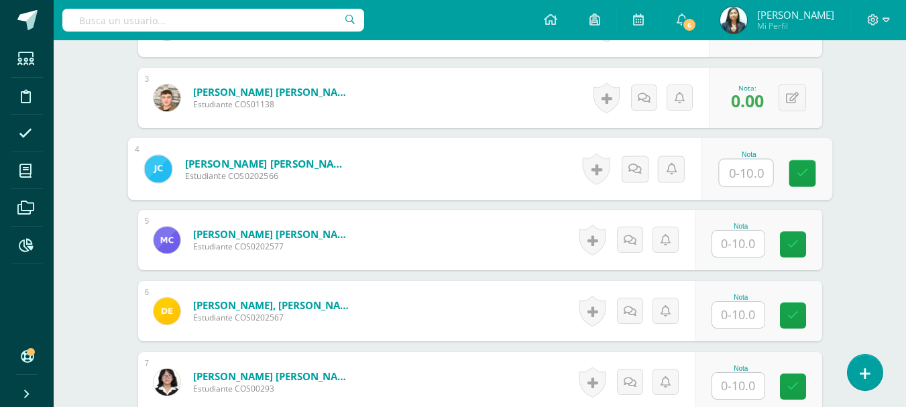
scroll to position [473, 0]
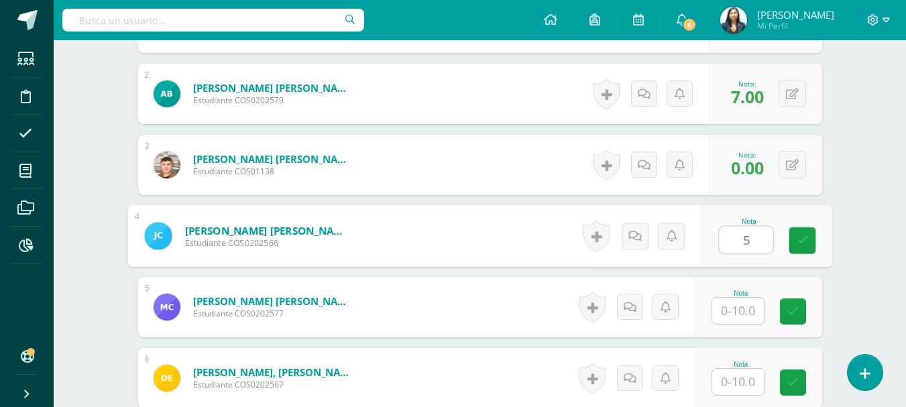
type input "5"
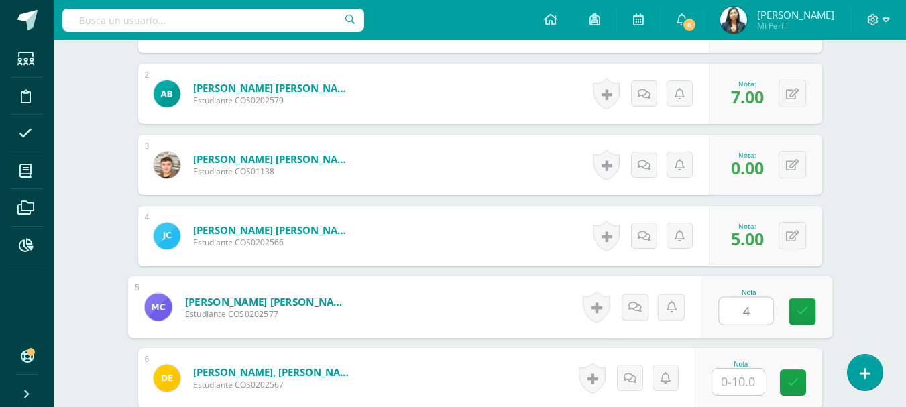
type input "4"
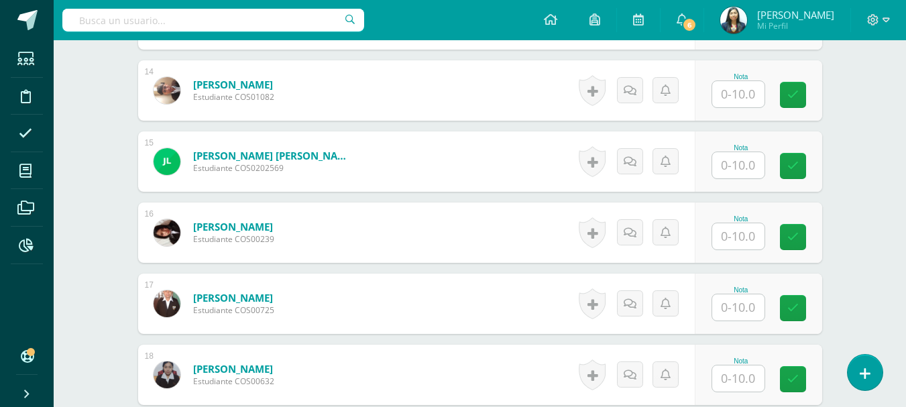
scroll to position [1345, 0]
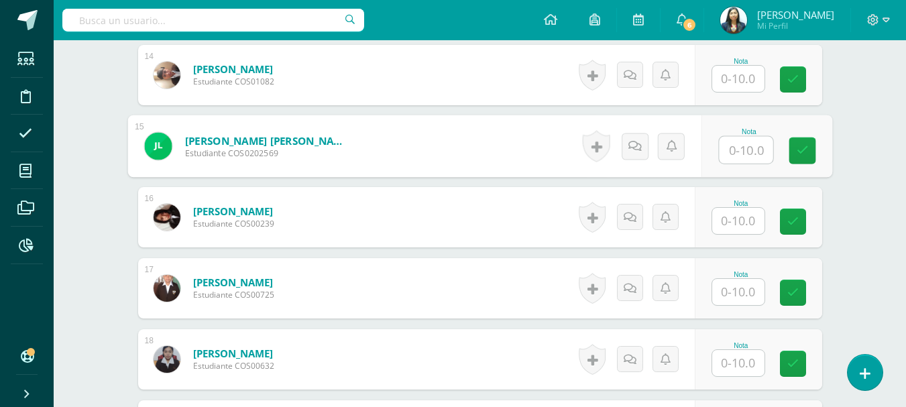
click at [728, 159] on input "text" at bounding box center [746, 150] width 54 height 27
type input "4"
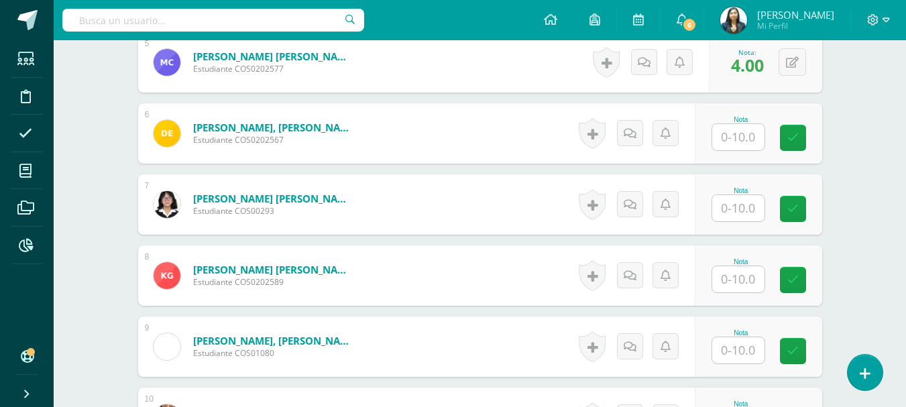
scroll to position [741, 0]
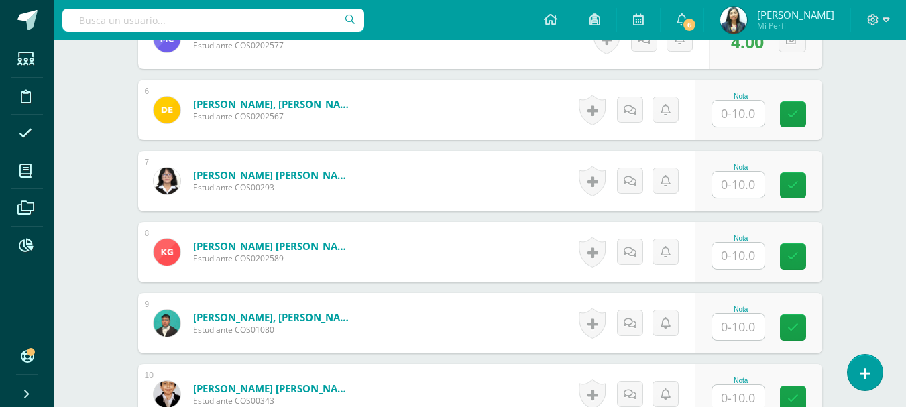
drag, startPoint x: 737, startPoint y: 166, endPoint x: 739, endPoint y: 177, distance: 11.6
click at [737, 168] on div "Nota" at bounding box center [740, 167] width 59 height 7
click at [741, 182] on input "text" at bounding box center [738, 185] width 52 height 26
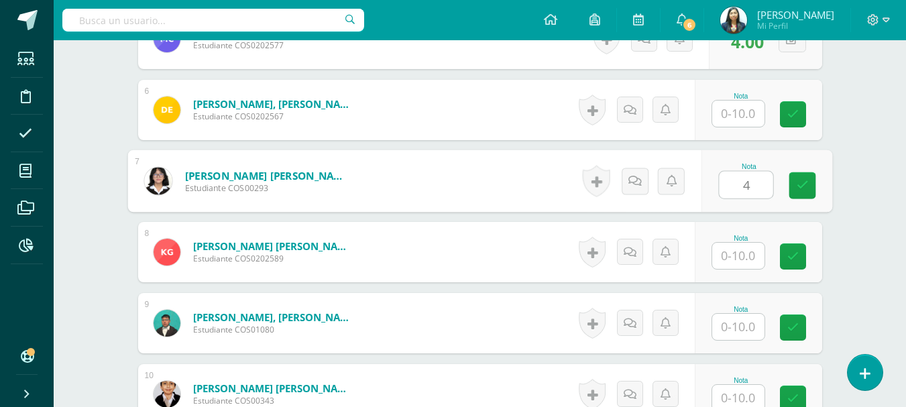
type input "4"
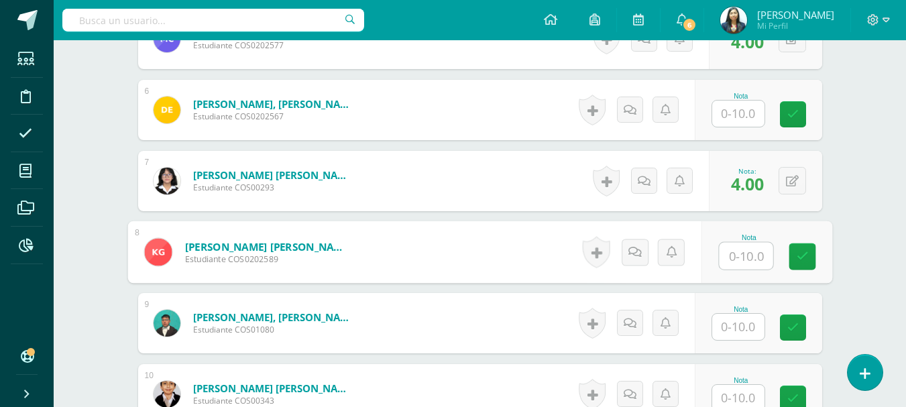
click at [756, 258] on input "text" at bounding box center [746, 256] width 54 height 27
type input "4"
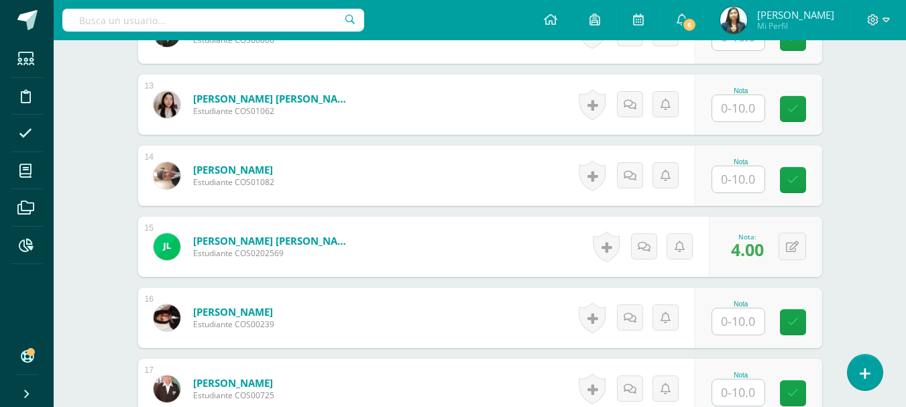
scroll to position [1277, 0]
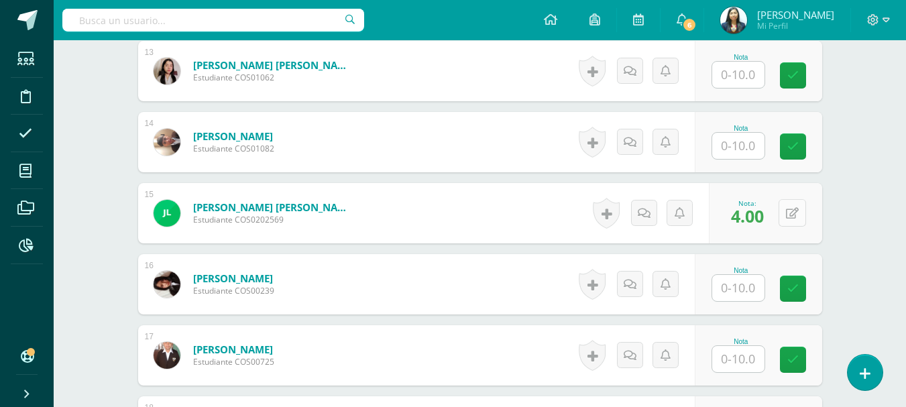
click at [795, 223] on button at bounding box center [791, 212] width 27 height 27
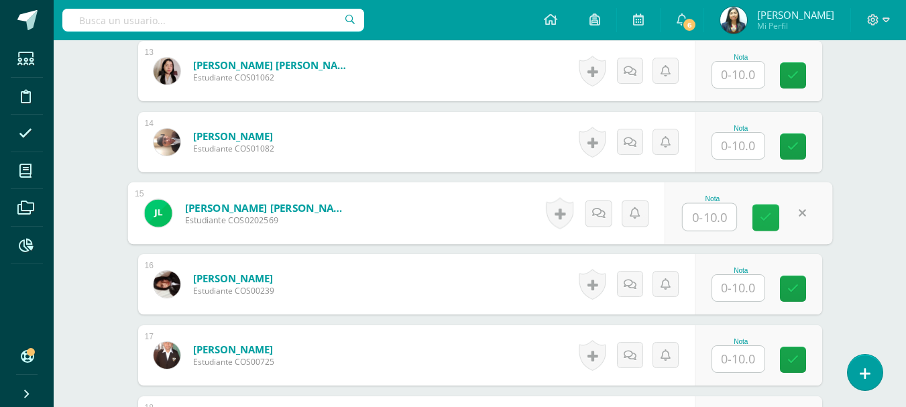
click at [753, 224] on link at bounding box center [765, 217] width 27 height 27
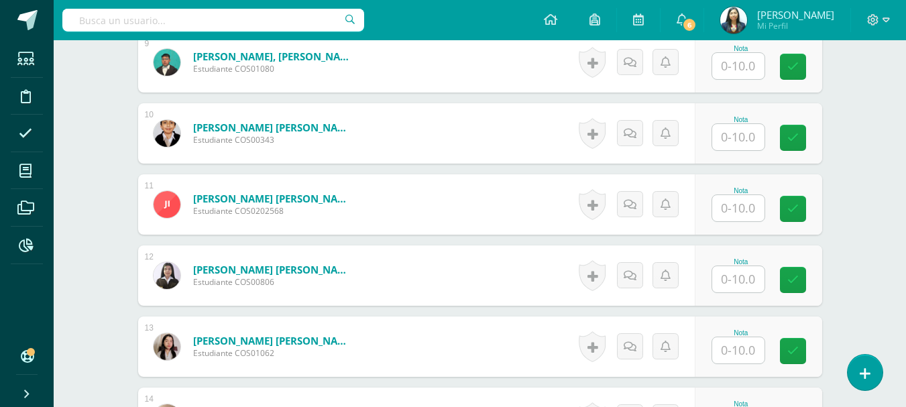
scroll to position [875, 0]
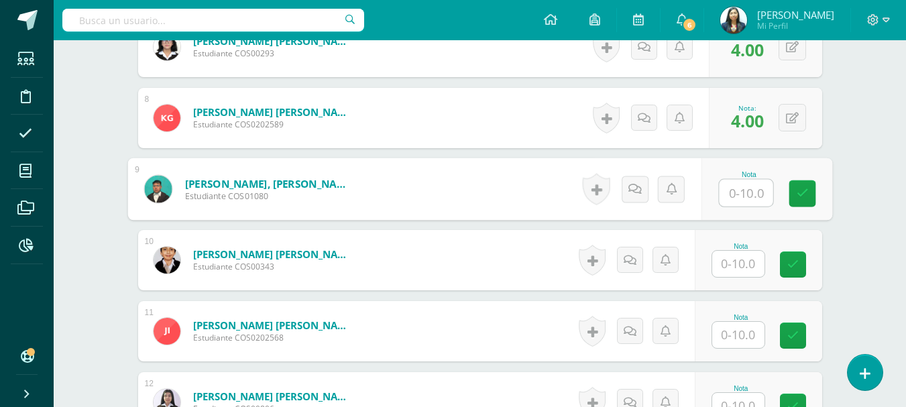
click at [731, 205] on input "text" at bounding box center [746, 193] width 54 height 27
type input "3"
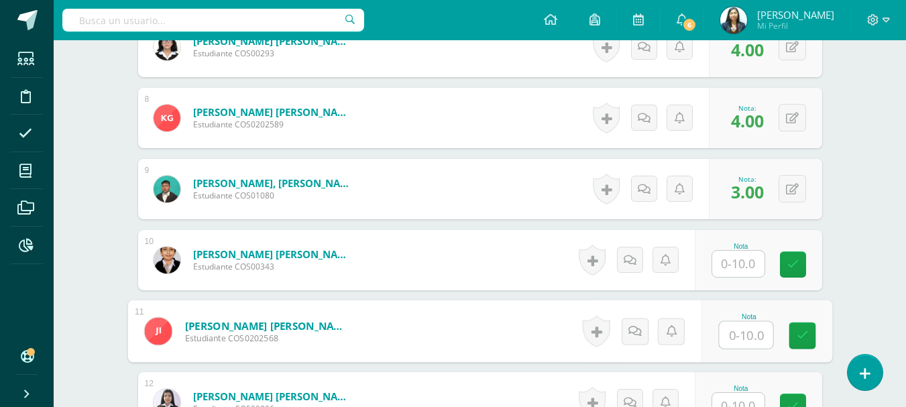
click at [749, 335] on input "text" at bounding box center [746, 335] width 54 height 27
type input "9"
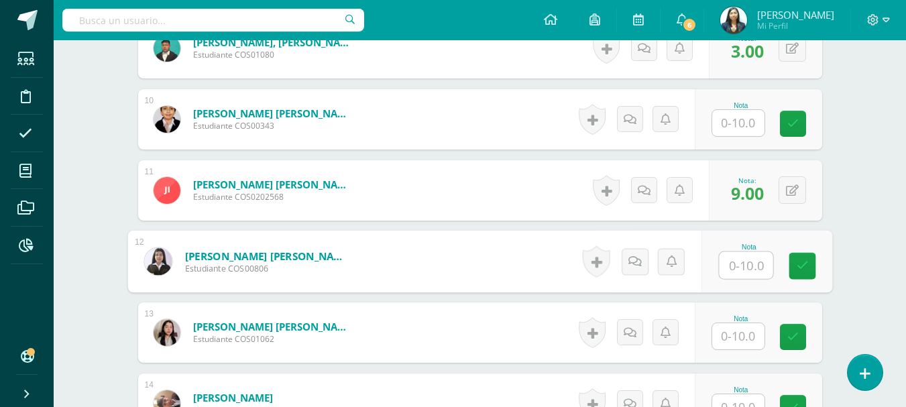
scroll to position [1021, 0]
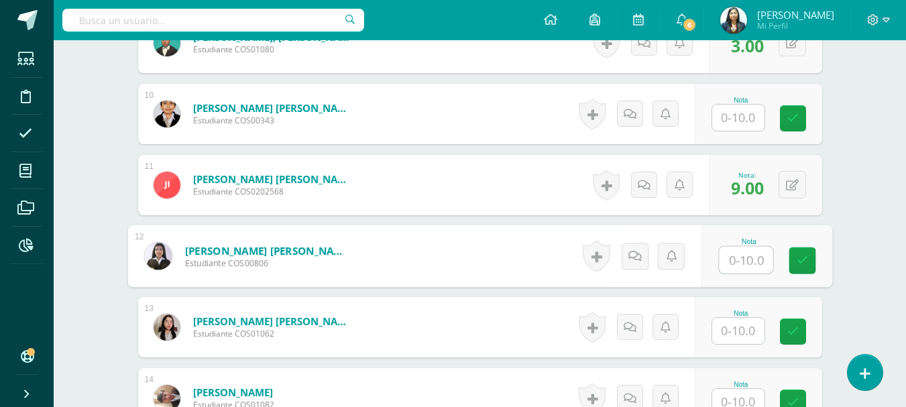
click at [732, 320] on input "text" at bounding box center [738, 331] width 52 height 26
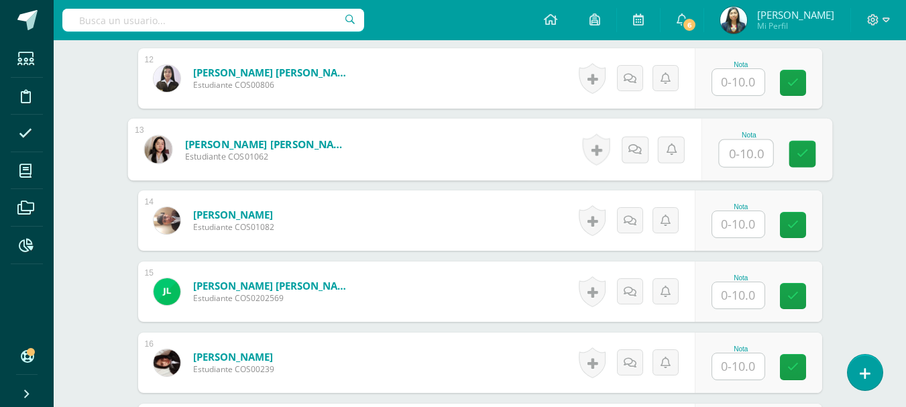
scroll to position [1223, 0]
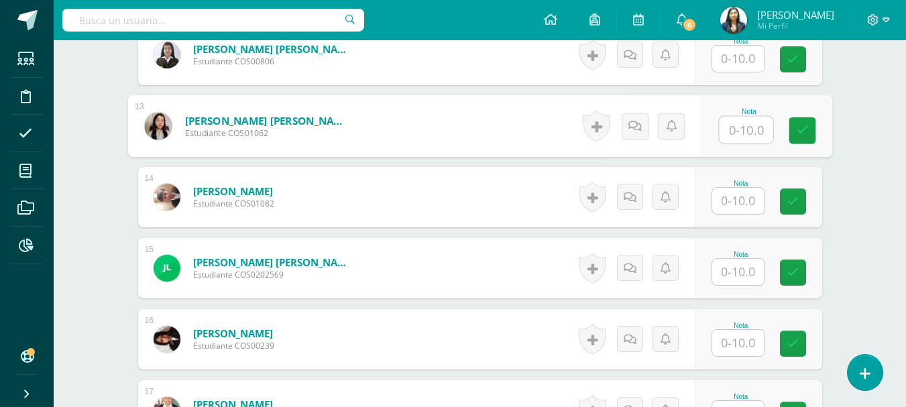
click at [754, 267] on input "text" at bounding box center [738, 272] width 52 height 26
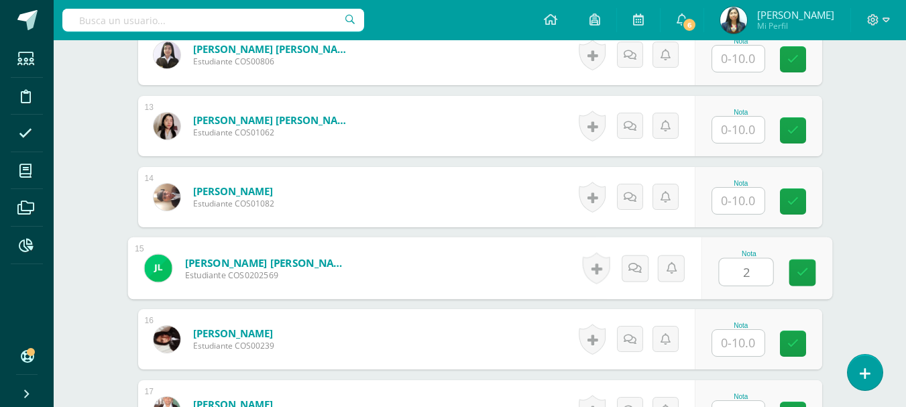
type input "2"
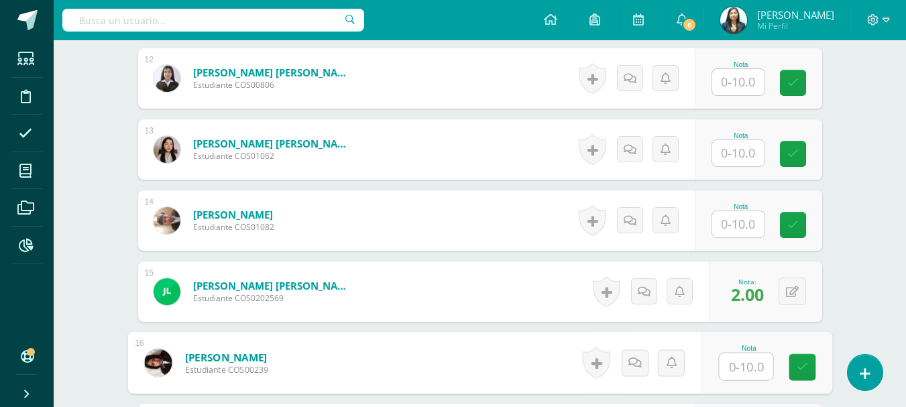
scroll to position [1290, 0]
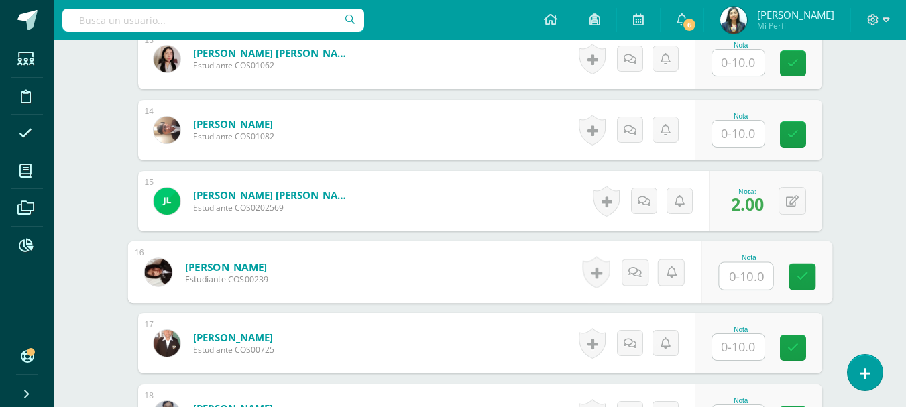
click at [743, 289] on div at bounding box center [745, 276] width 55 height 28
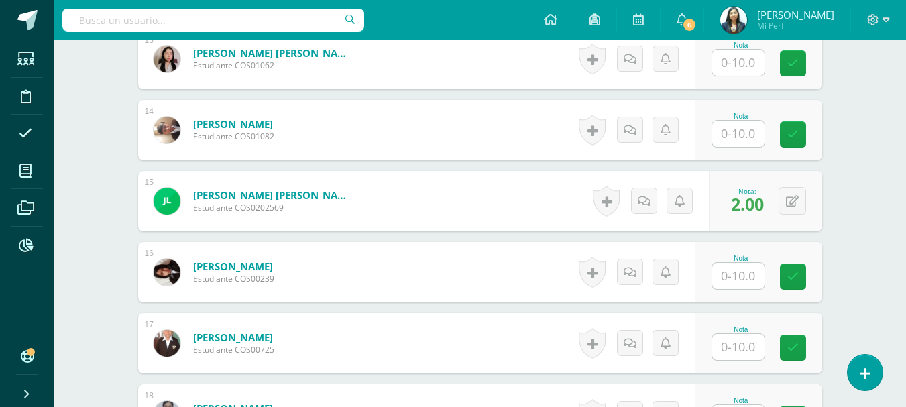
click at [742, 288] on input "text" at bounding box center [738, 276] width 52 height 26
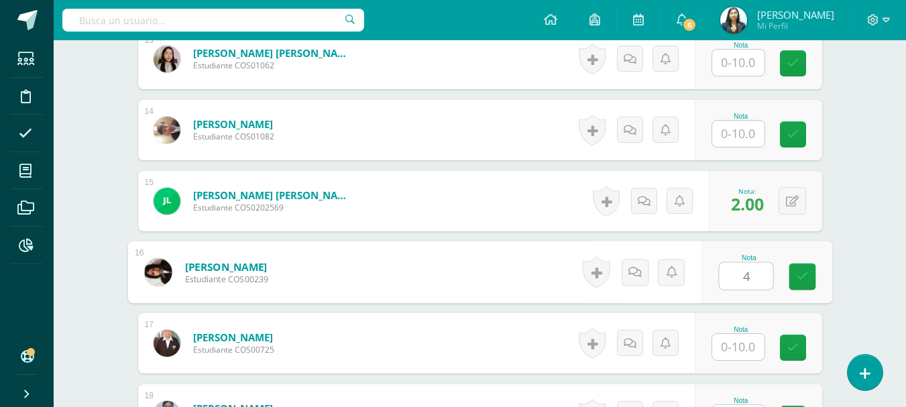
type input "4"
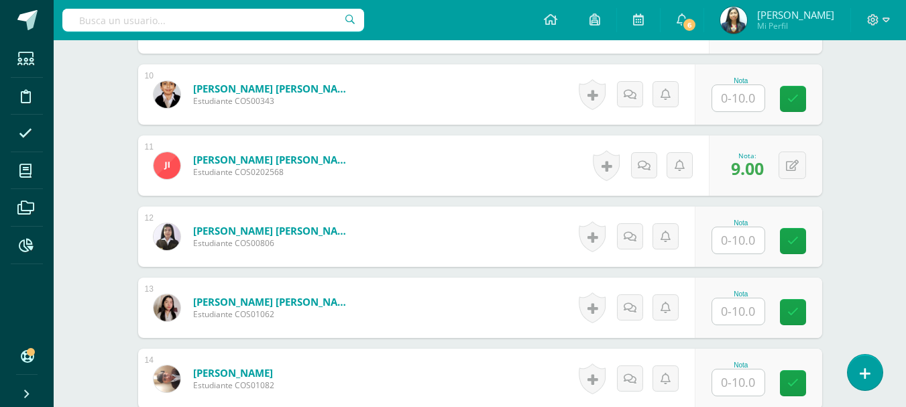
scroll to position [1021, 0]
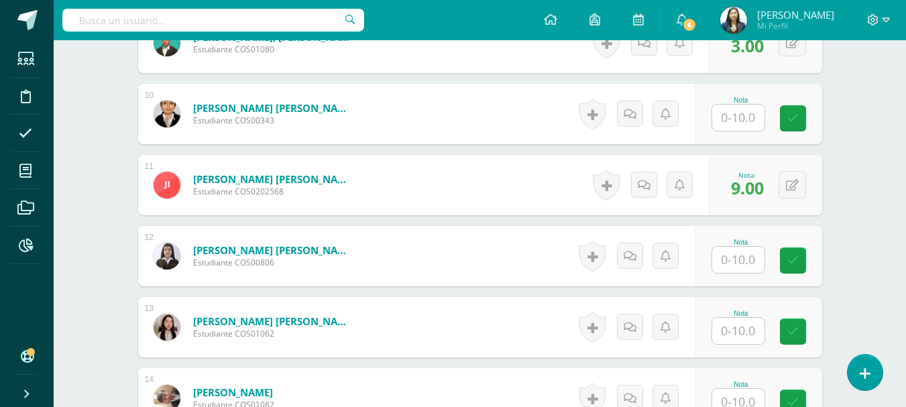
click at [736, 130] on input "text" at bounding box center [738, 118] width 52 height 26
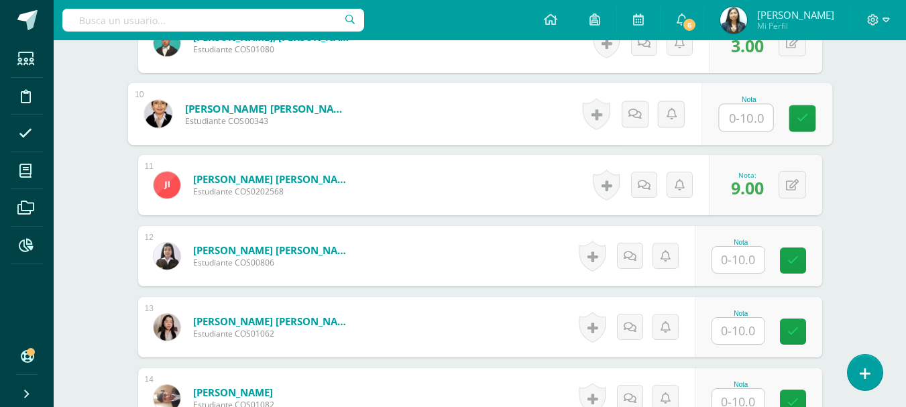
type input "3"
type input "2"
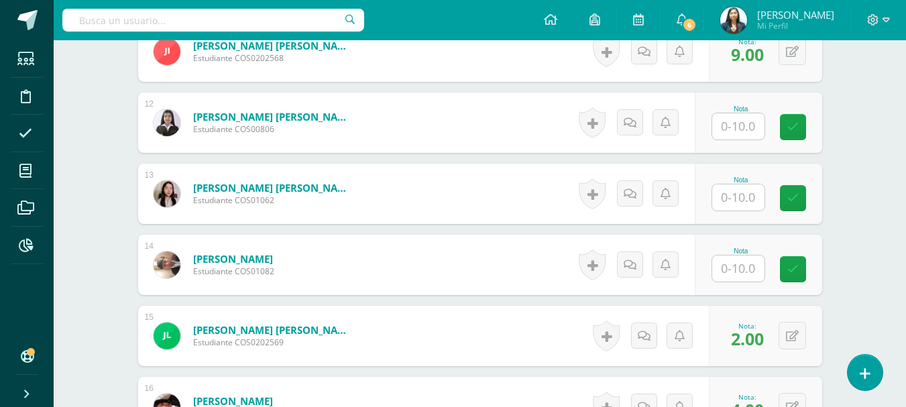
scroll to position [1156, 0]
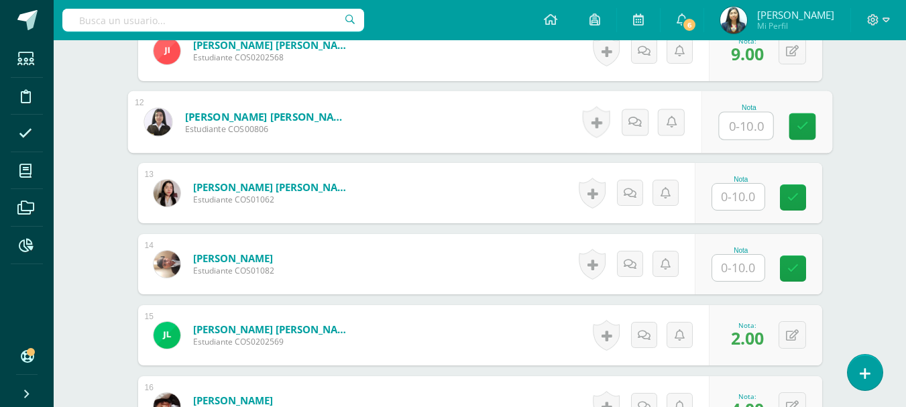
click at [755, 118] on input "text" at bounding box center [746, 126] width 54 height 27
click at [746, 261] on input "text" at bounding box center [738, 268] width 52 height 26
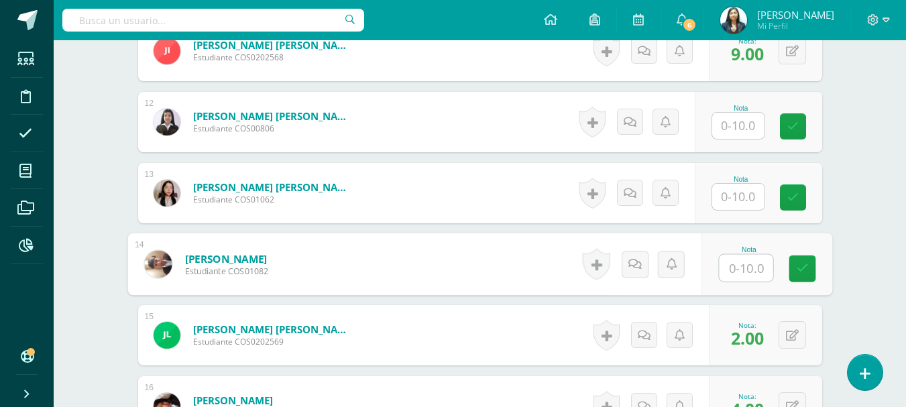
type input "0"
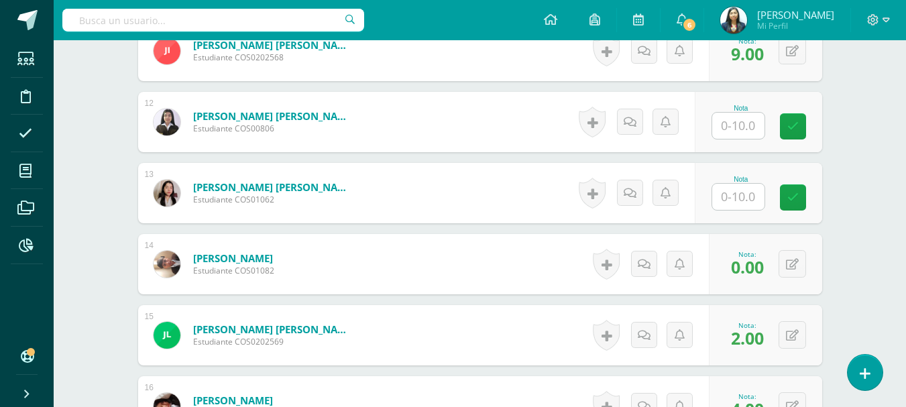
click at [734, 124] on input "text" at bounding box center [738, 126] width 52 height 26
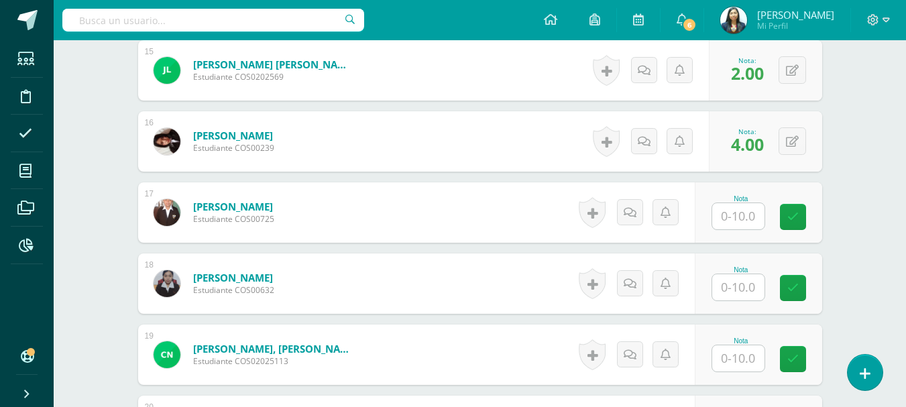
scroll to position [1424, 0]
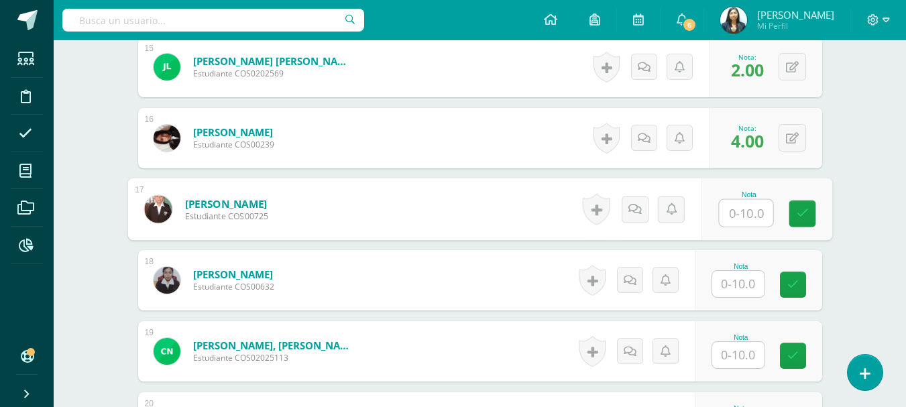
click at [752, 213] on input "text" at bounding box center [746, 213] width 54 height 27
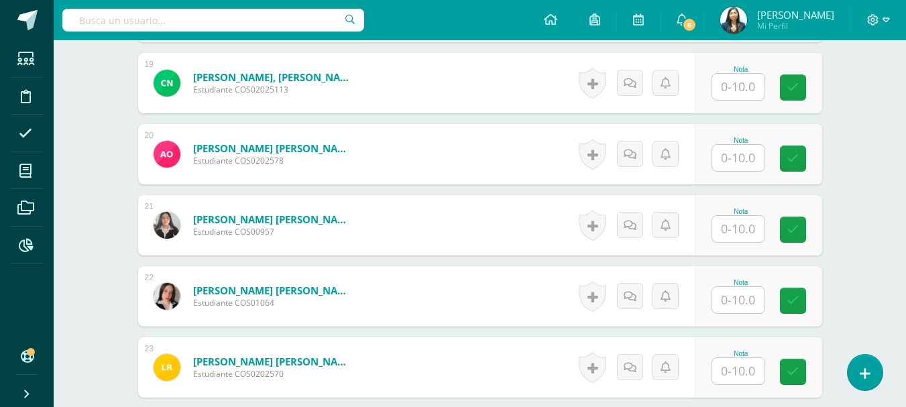
scroll to position [1759, 0]
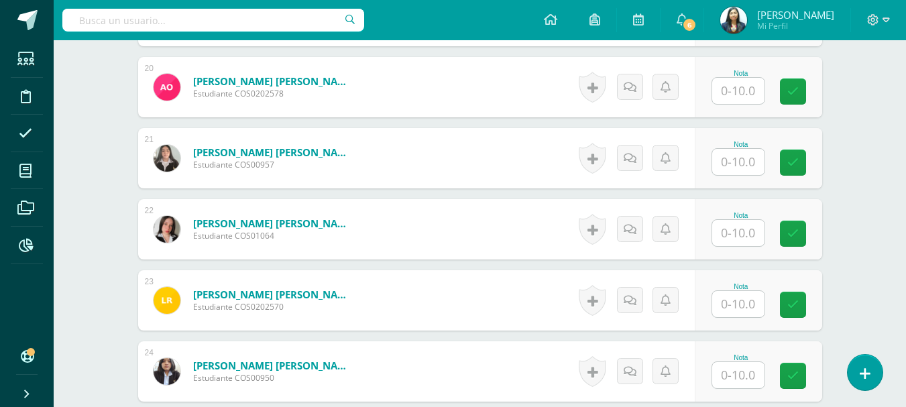
click at [743, 252] on div "Nota" at bounding box center [757, 229] width 127 height 60
click at [744, 234] on input "text" at bounding box center [738, 233] width 52 height 26
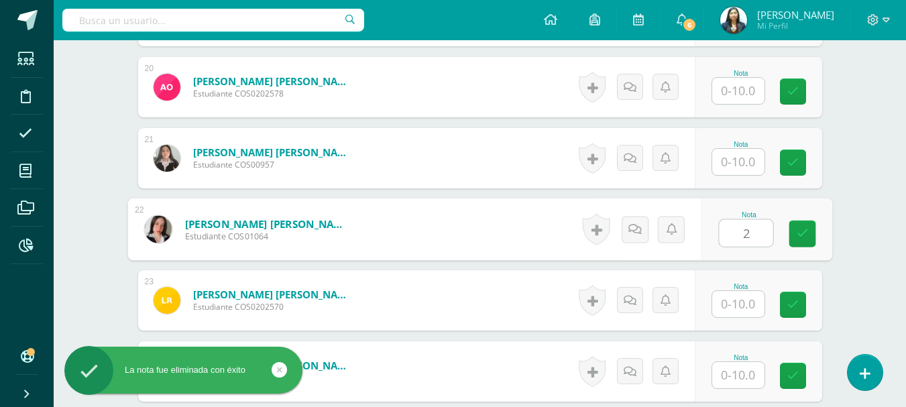
type input "2"
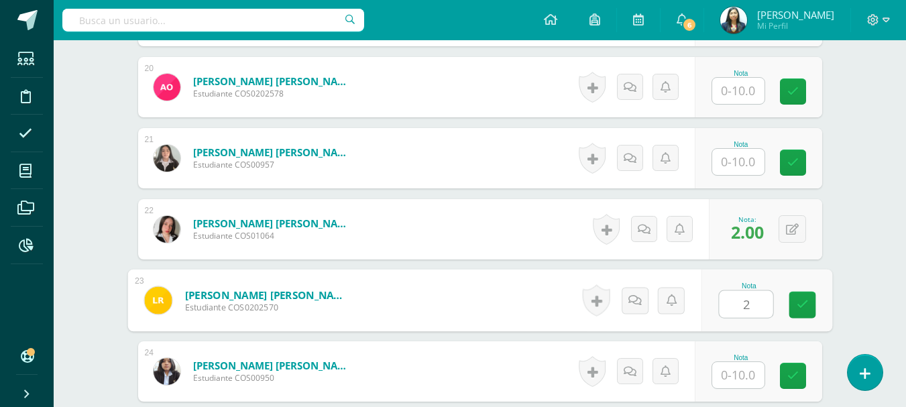
type input "2"
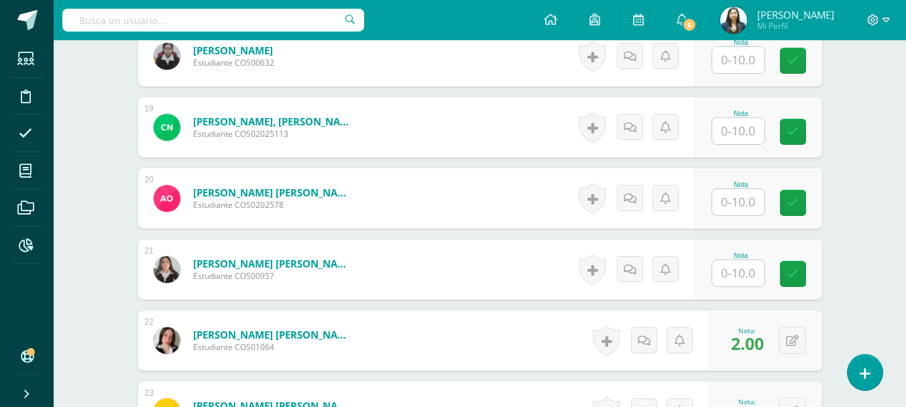
scroll to position [1625, 0]
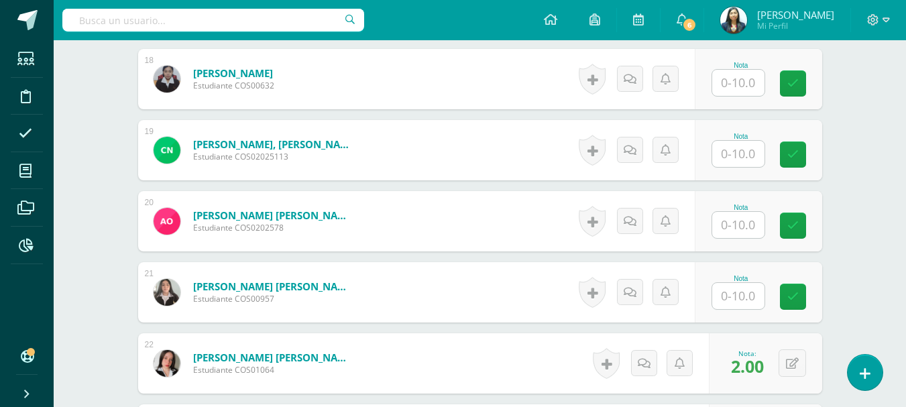
click at [752, 216] on input "text" at bounding box center [738, 225] width 52 height 26
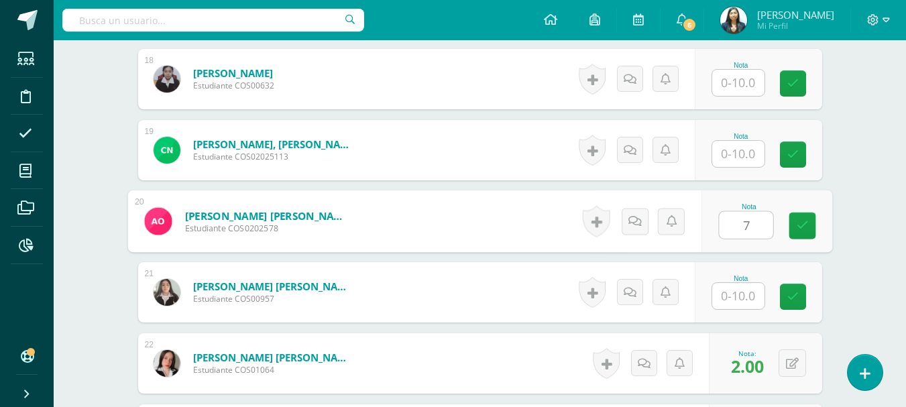
type input "7"
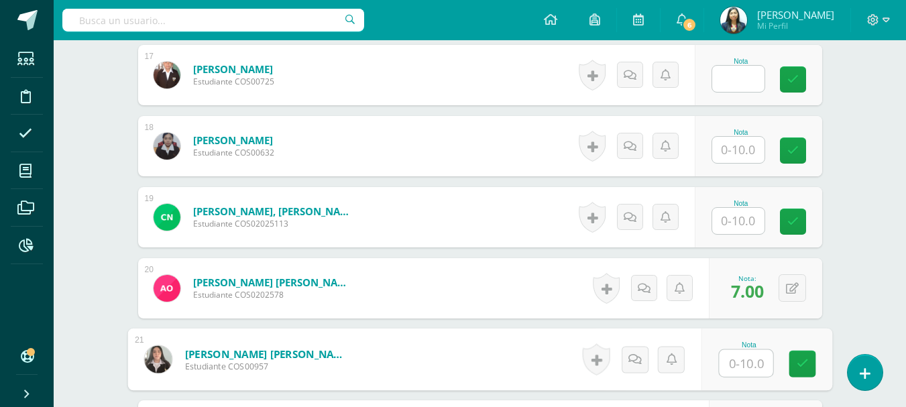
scroll to position [1491, 0]
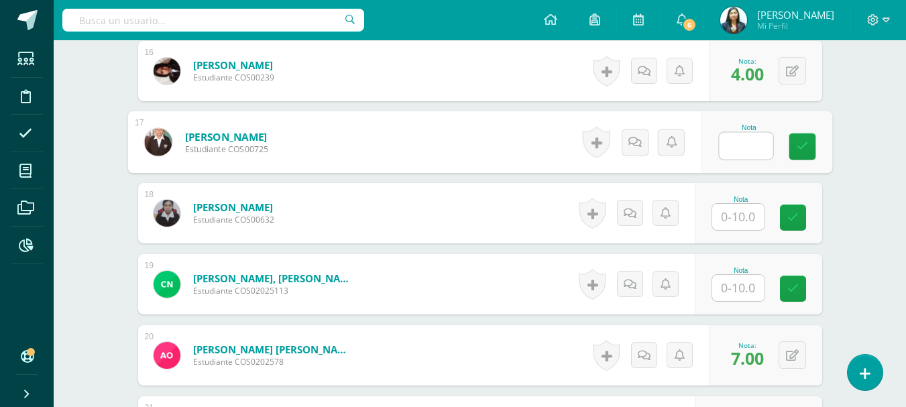
click at [735, 138] on input "text" at bounding box center [746, 146] width 54 height 27
type input "3"
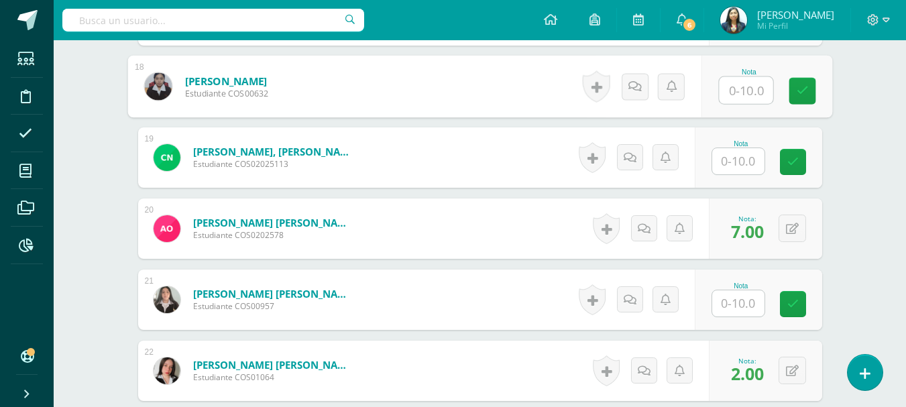
scroll to position [1558, 0]
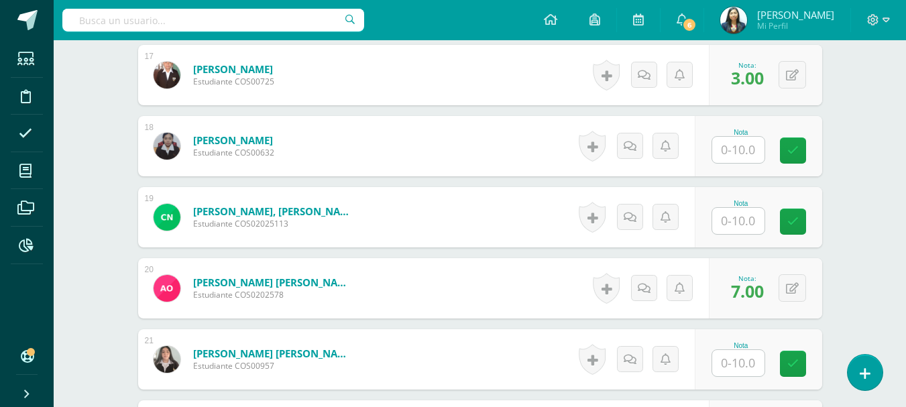
click at [755, 207] on div at bounding box center [738, 220] width 54 height 27
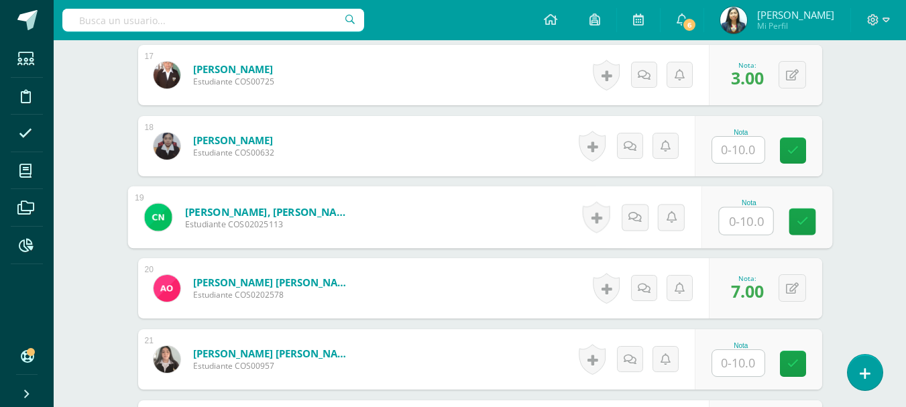
click at [755, 219] on input "text" at bounding box center [746, 221] width 54 height 27
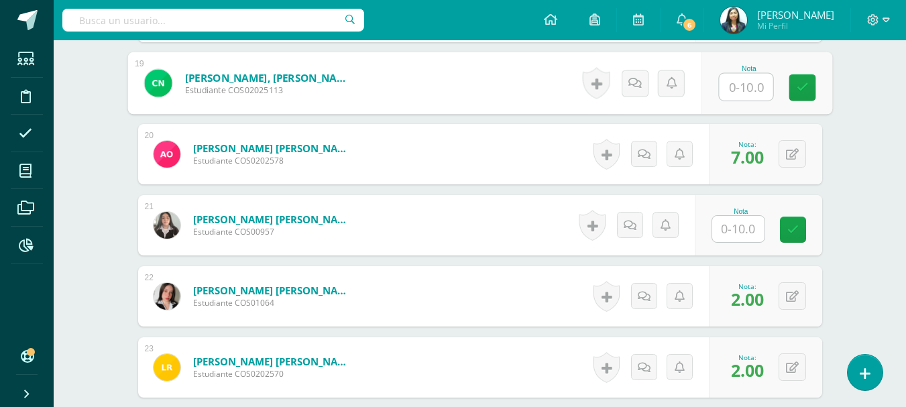
scroll to position [1625, 0]
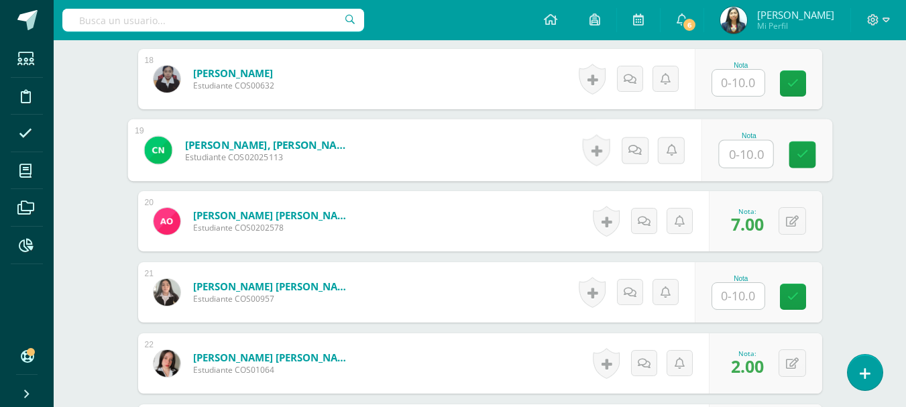
click at [742, 147] on input "text" at bounding box center [746, 154] width 54 height 27
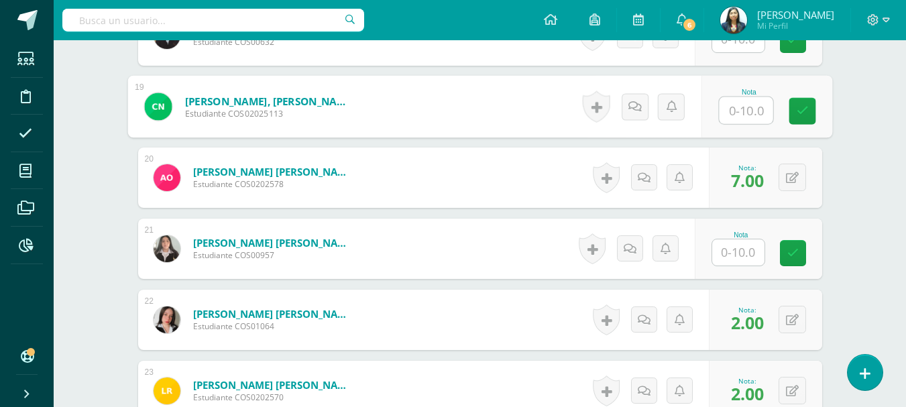
scroll to position [1692, 0]
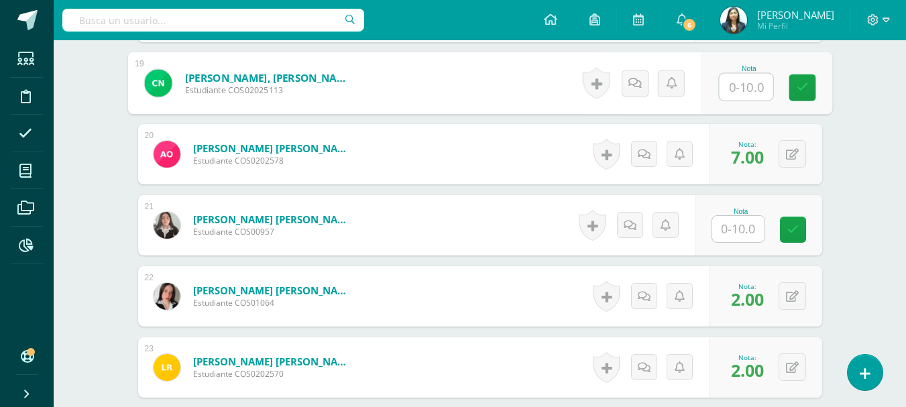
type input "5"
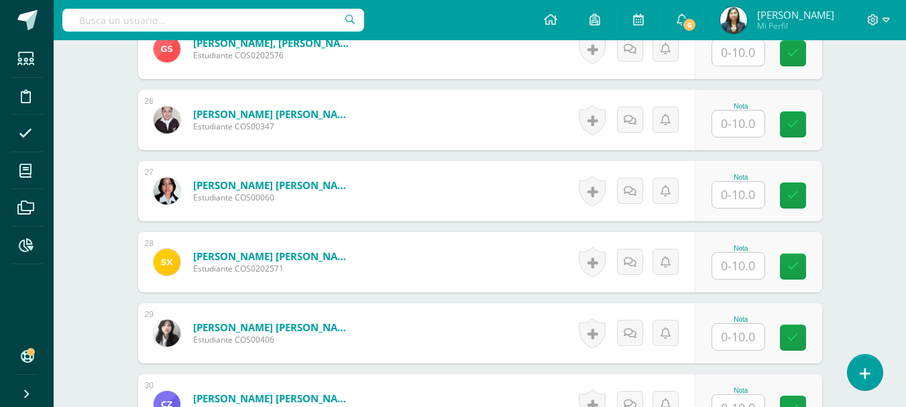
scroll to position [2333, 0]
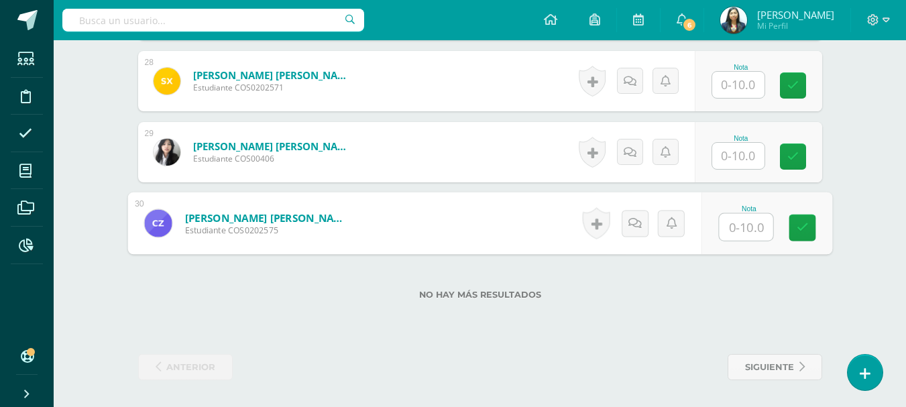
click at [728, 235] on input "text" at bounding box center [746, 227] width 54 height 27
type input "0"
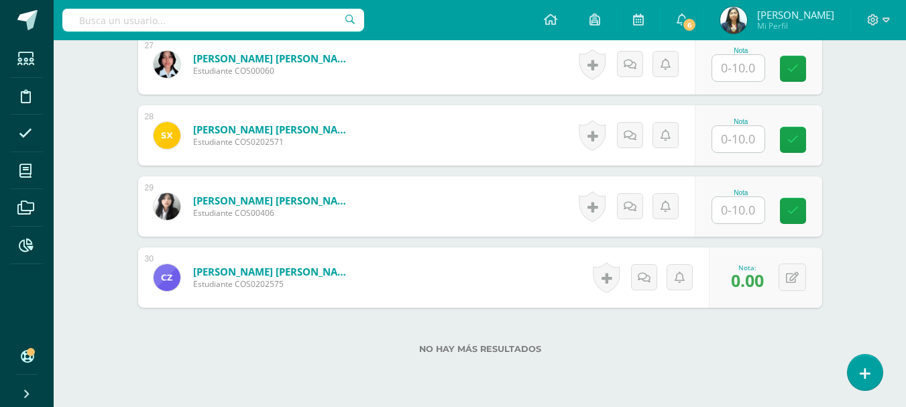
scroll to position [2199, 0]
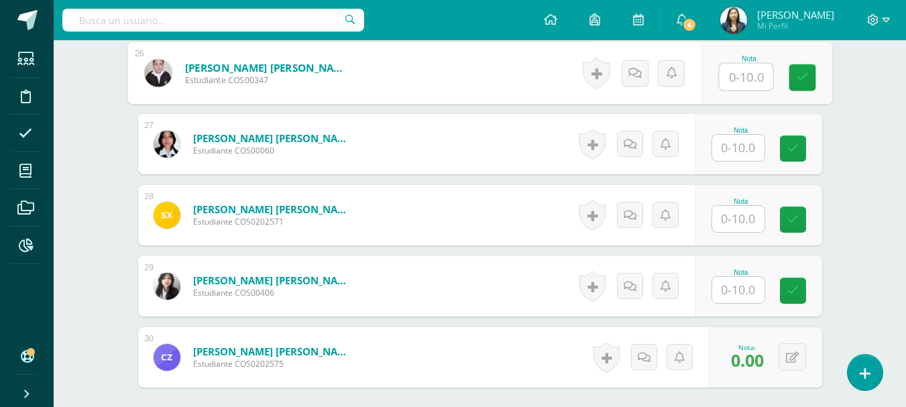
click at [751, 69] on input "text" at bounding box center [746, 77] width 54 height 27
type input "10"
type input "."
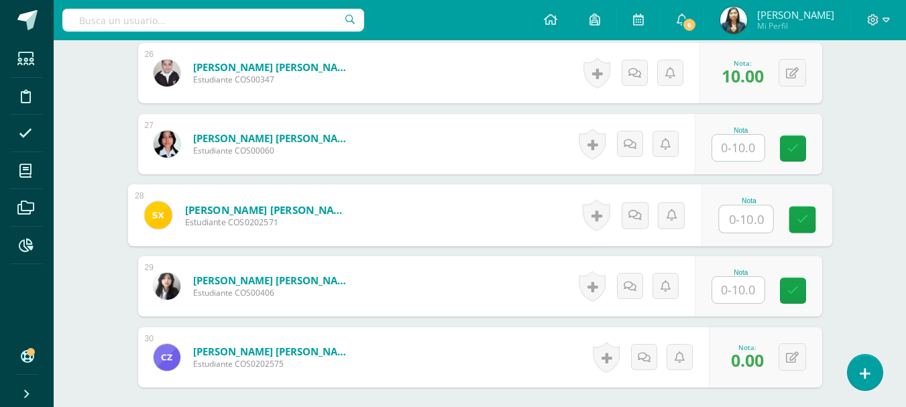
click at [740, 229] on input "text" at bounding box center [746, 219] width 54 height 27
type input "8"
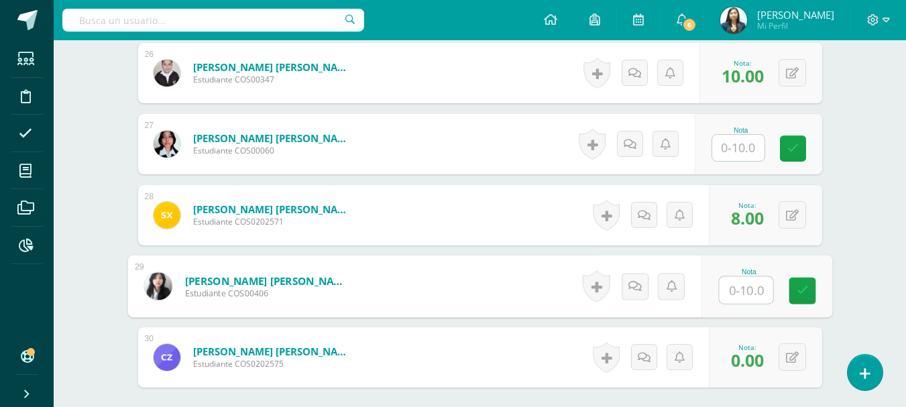
type input "4"
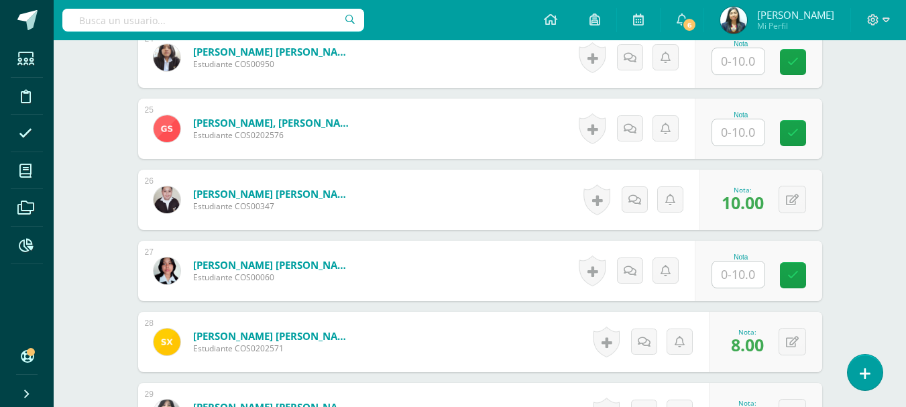
scroll to position [1998, 0]
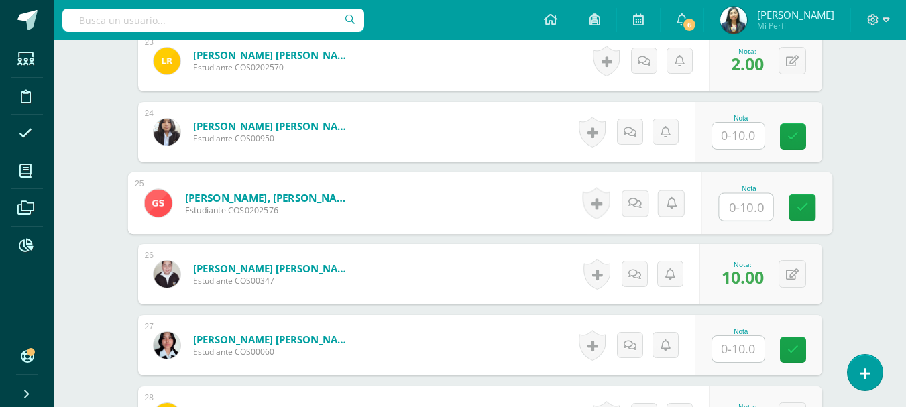
click at [733, 209] on input "text" at bounding box center [746, 207] width 54 height 27
type input "5"
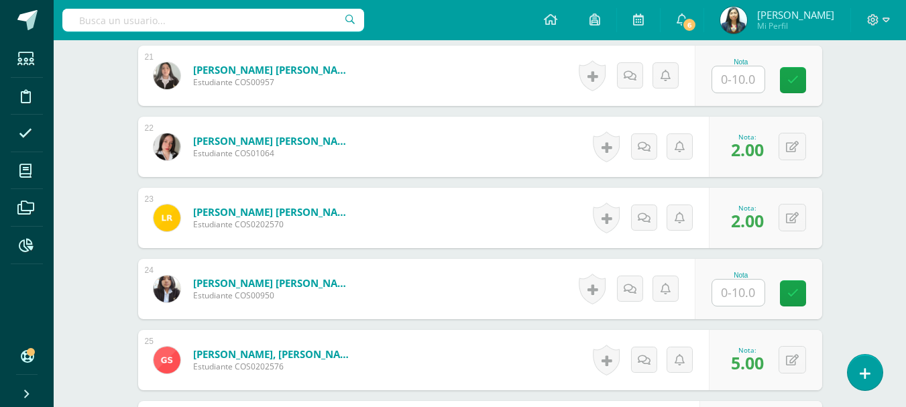
scroll to position [1864, 0]
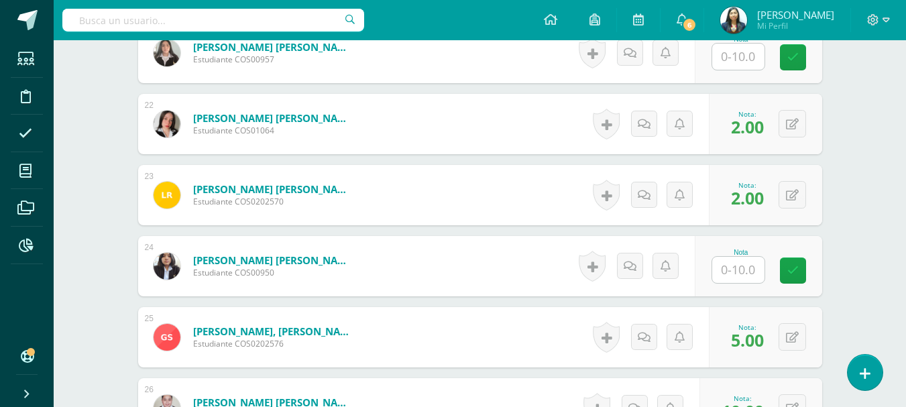
click at [745, 60] on input "text" at bounding box center [738, 57] width 52 height 26
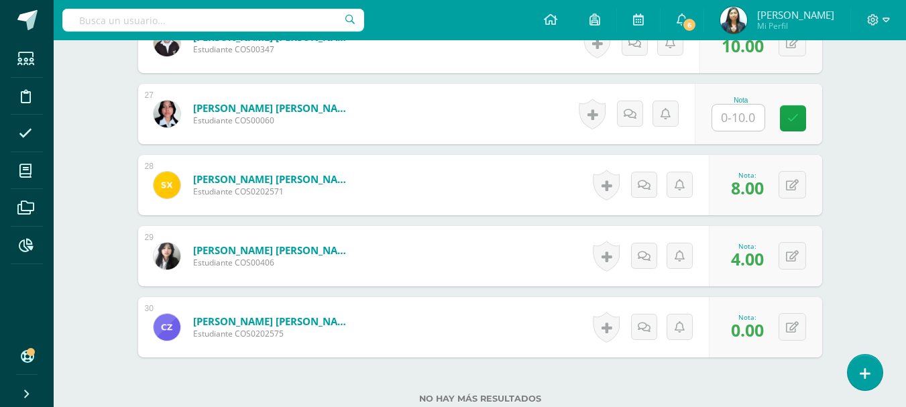
scroll to position [2199, 0]
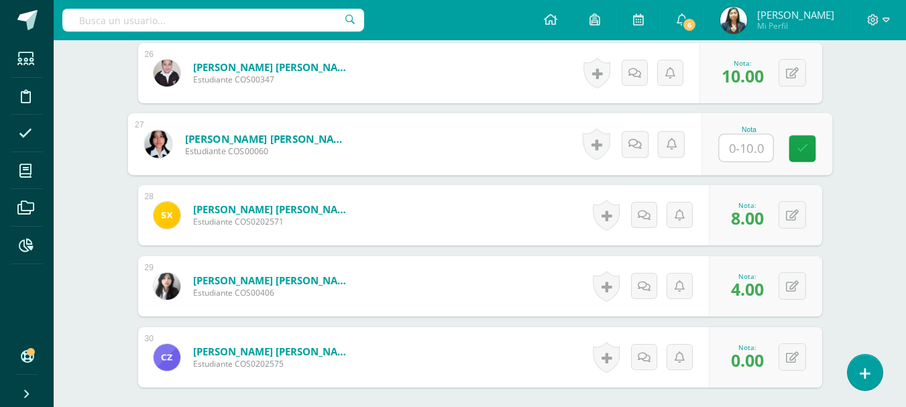
click at [740, 159] on input "text" at bounding box center [746, 148] width 54 height 27
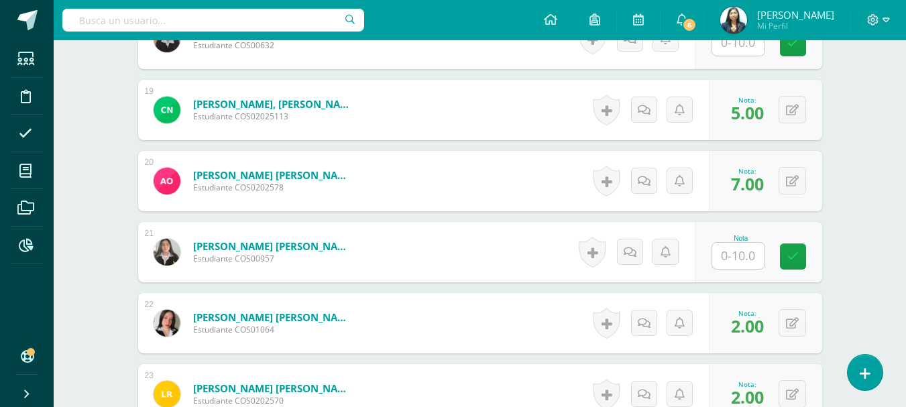
scroll to position [1663, 0]
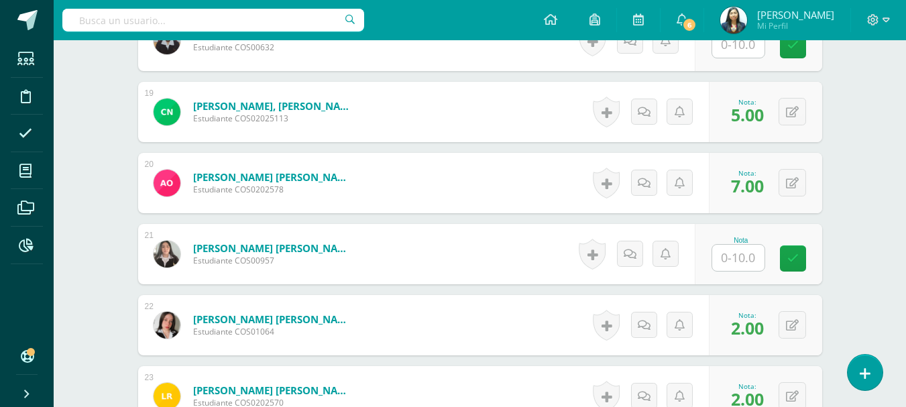
click at [740, 253] on input "text" at bounding box center [738, 258] width 52 height 26
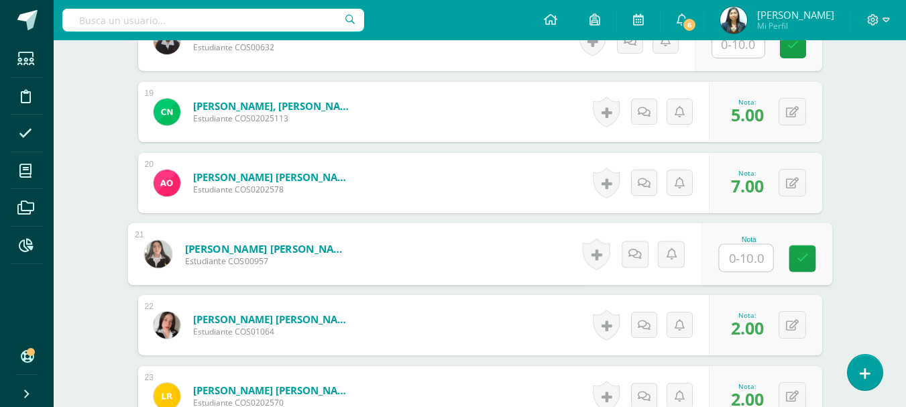
type input "2"
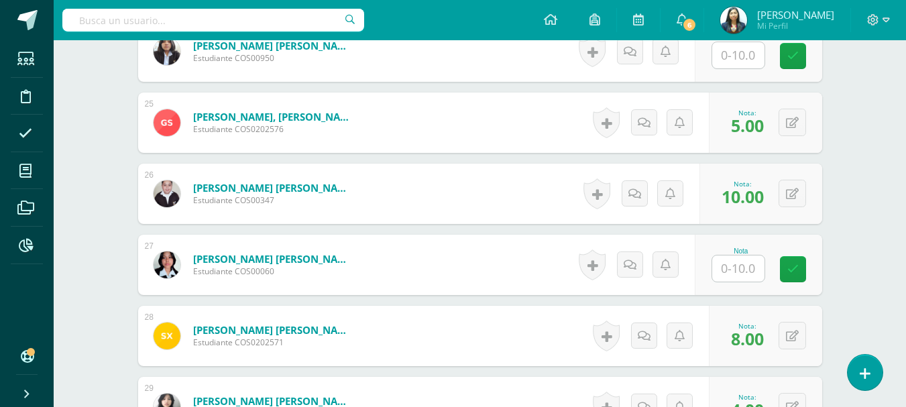
scroll to position [2266, 0]
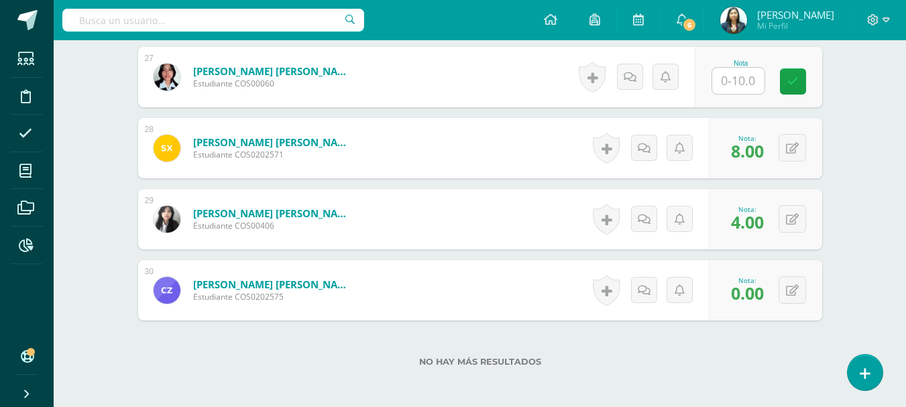
click at [757, 83] on input "text" at bounding box center [738, 81] width 52 height 26
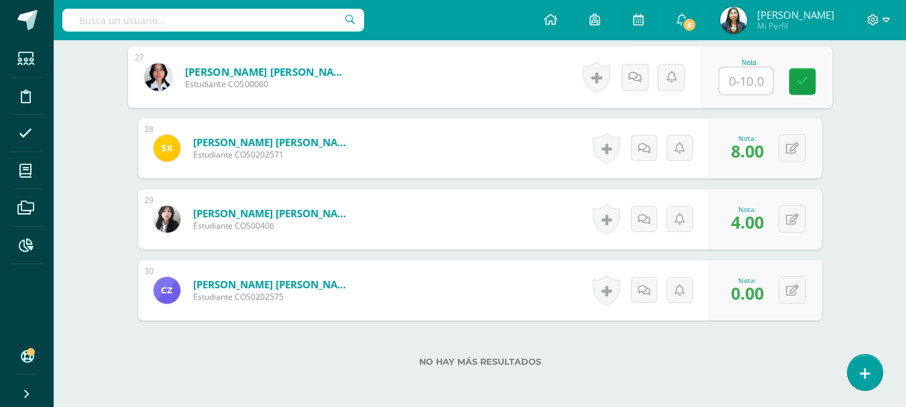
type input "4"
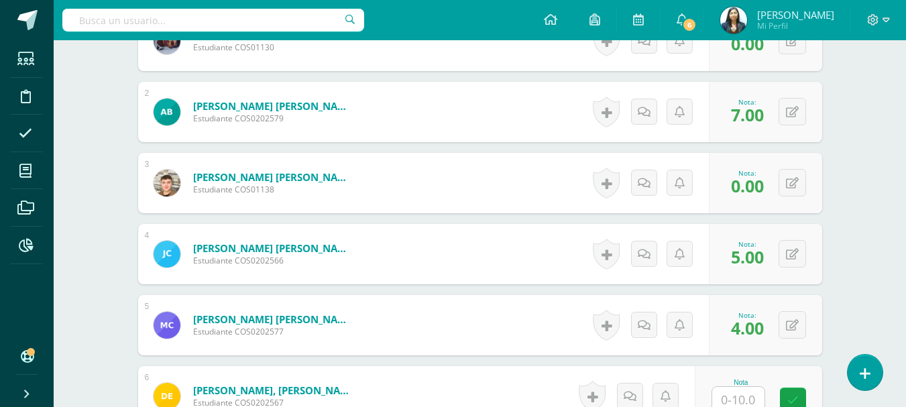
scroll to position [456, 0]
